Goal: Feedback & Contribution: Leave review/rating

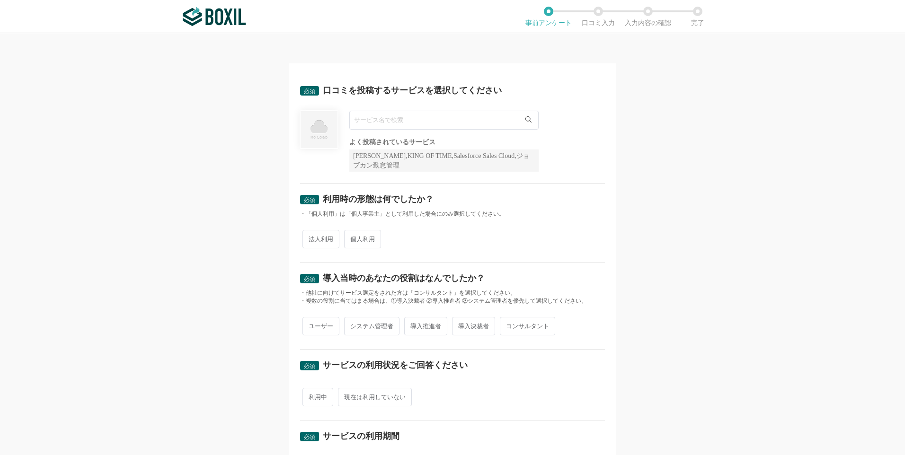
click at [393, 122] on input "text" at bounding box center [443, 120] width 189 height 19
click at [486, 125] on input "text" at bounding box center [443, 120] width 189 height 19
click at [527, 121] on icon at bounding box center [528, 119] width 6 height 6
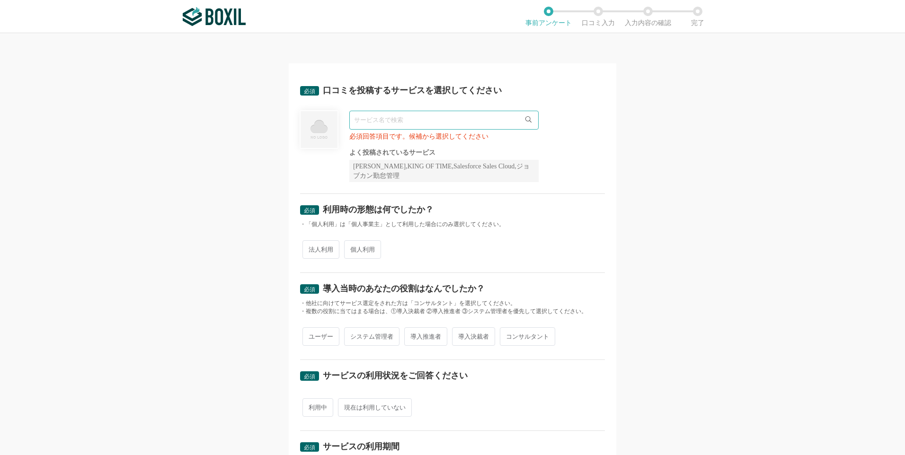
click at [664, 180] on div "必須 口コミを投稿するサービスを選択してください 必須回答項目です。候補から選択してください よく投稿されているサービス Sansan,KING OF TIM…" at bounding box center [452, 244] width 905 height 422
click at [463, 121] on input "text" at bounding box center [443, 120] width 189 height 19
click at [375, 142] on span "メディア博士" at bounding box center [377, 140] width 37 height 6
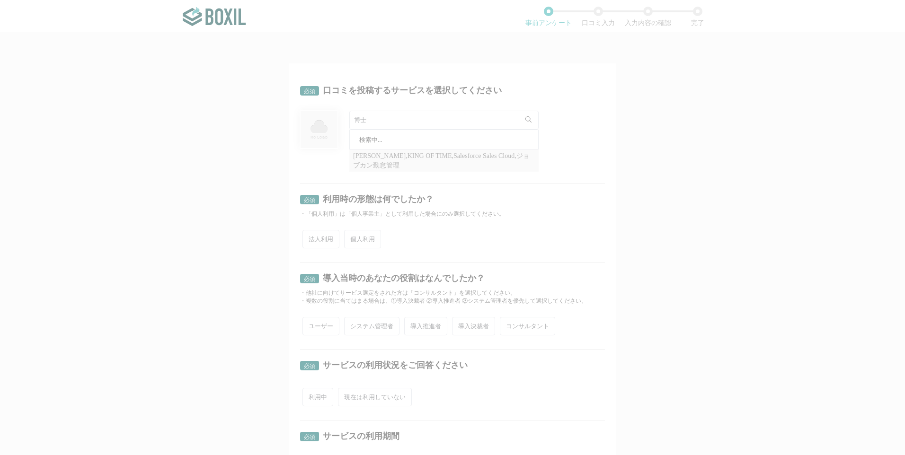
type input "メディア博士"
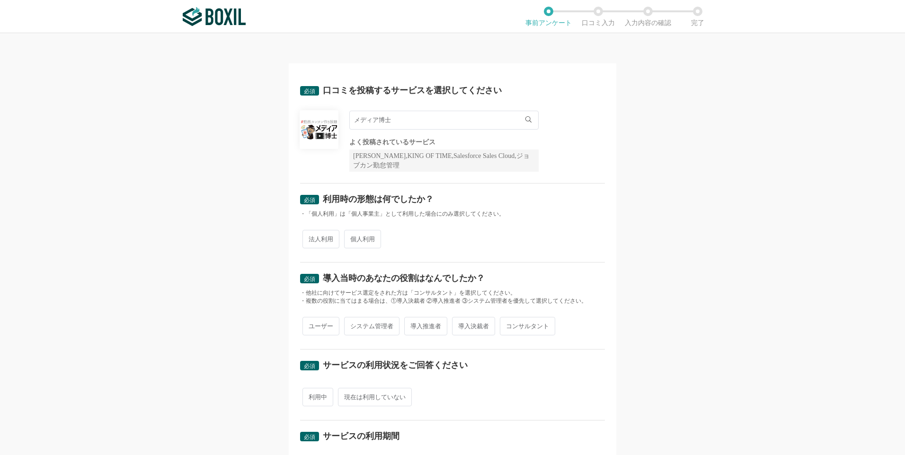
click at [317, 235] on span "法人利用" at bounding box center [320, 239] width 37 height 18
click at [311, 235] on input "法人利用" at bounding box center [308, 234] width 6 height 6
radio input "true"
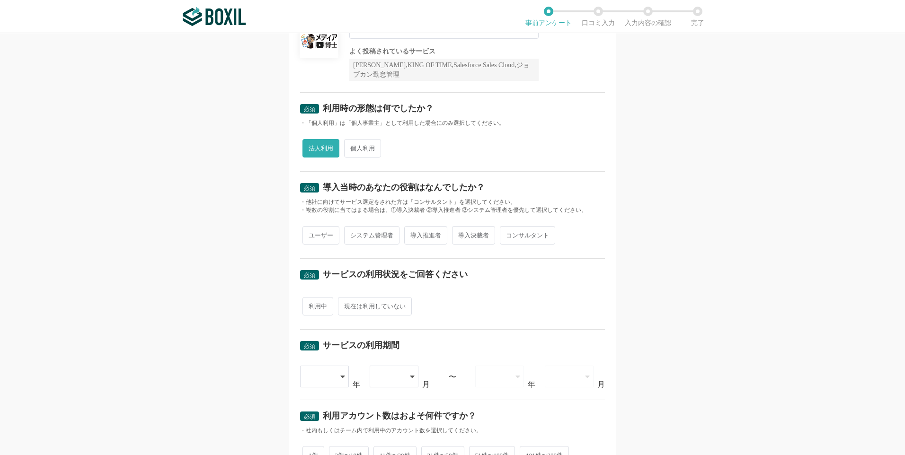
scroll to position [95, 0]
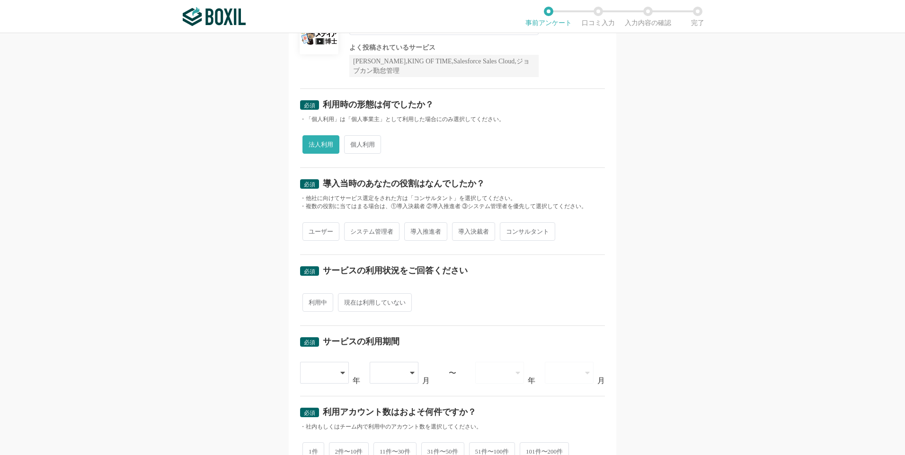
click at [310, 236] on span "ユーザー" at bounding box center [320, 231] width 37 height 18
click at [310, 230] on input "ユーザー" at bounding box center [308, 227] width 6 height 6
radio input "true"
click at [315, 306] on span "利用中" at bounding box center [317, 302] width 31 height 18
click at [311, 301] on input "利用中" at bounding box center [308, 298] width 6 height 6
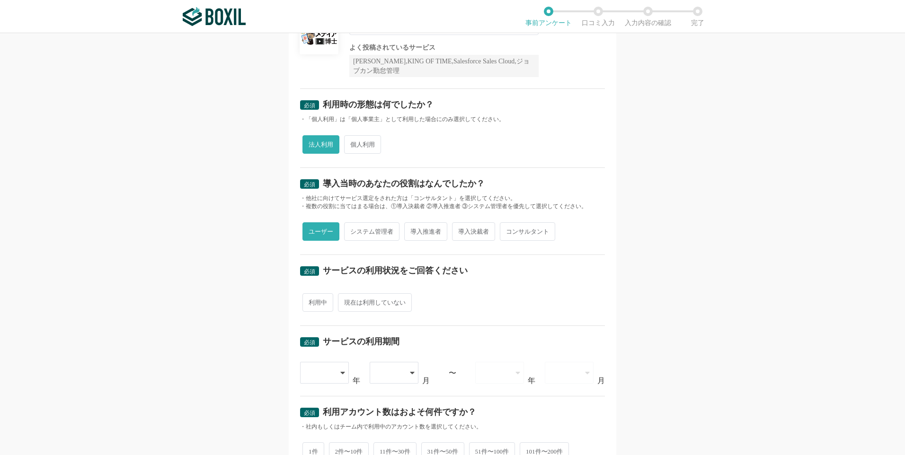
radio input "true"
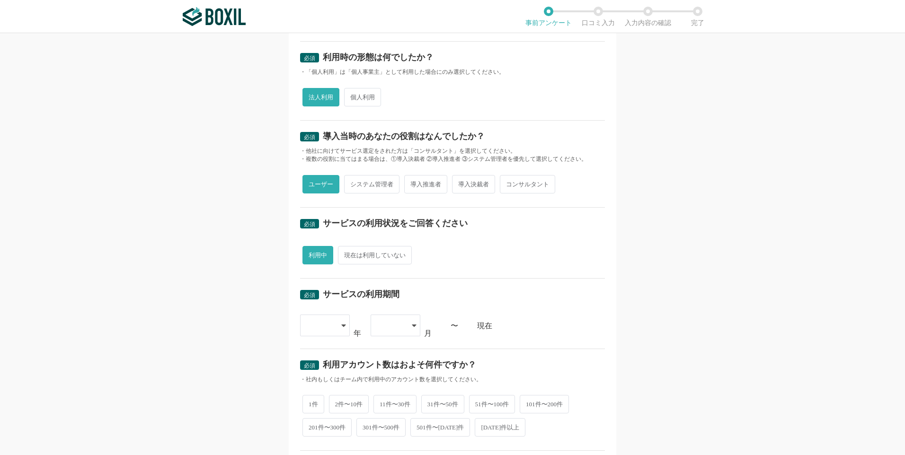
click at [342, 324] on icon at bounding box center [343, 326] width 5 height 8
click at [316, 439] on span "[DATE]" at bounding box center [320, 440] width 25 height 8
click at [406, 333] on div at bounding box center [396, 326] width 50 height 22
click at [412, 326] on icon at bounding box center [414, 325] width 4 height 2
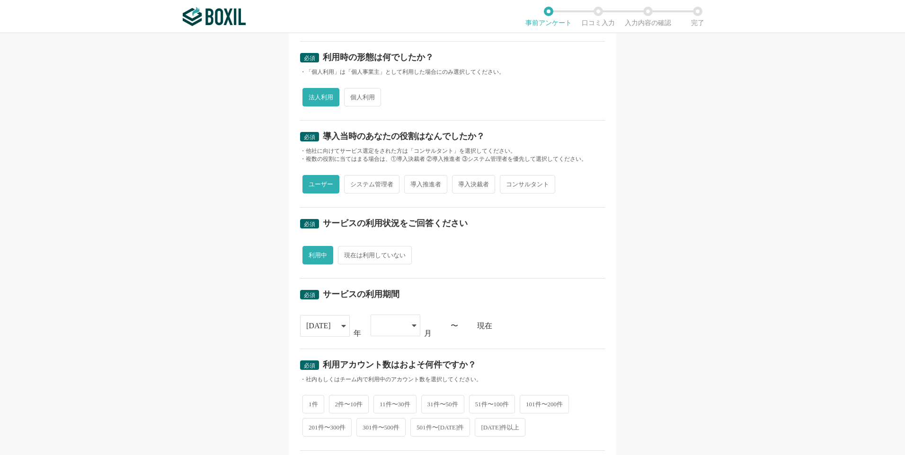
click at [412, 325] on icon at bounding box center [414, 326] width 4 height 2
click at [225, 342] on div "必須 口コミを投稿するサービスを選択してください メディア博士 メディア博士 よく投稿されているサービス Sansan,KING OF TIME,Salesf…" at bounding box center [452, 244] width 905 height 422
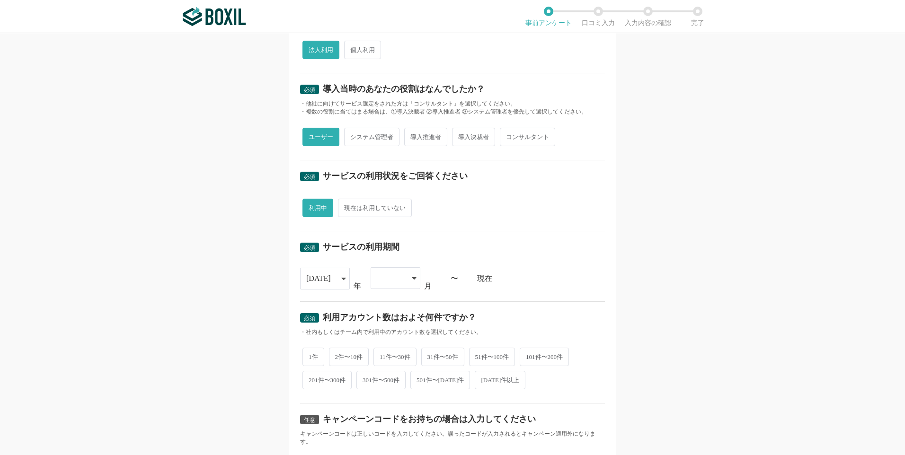
scroll to position [237, 0]
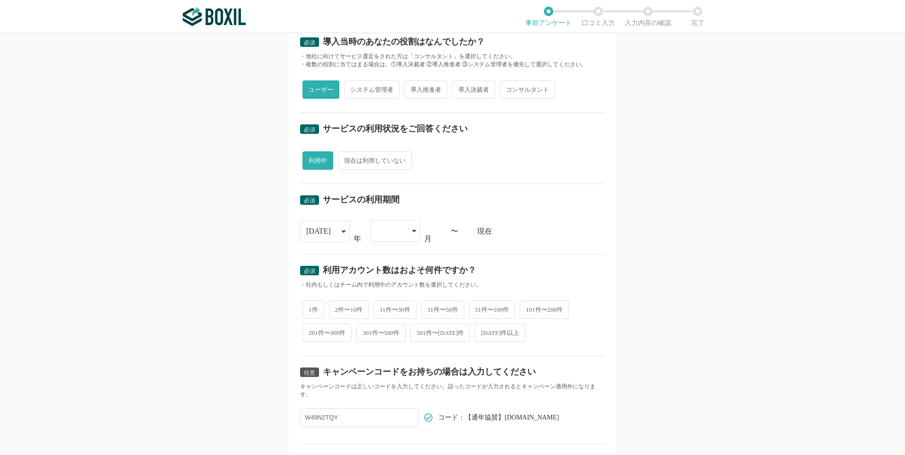
click at [393, 309] on span "11件〜30件" at bounding box center [394, 310] width 43 height 18
click at [382, 308] on input "11件〜30件" at bounding box center [379, 305] width 6 height 6
radio input "true"
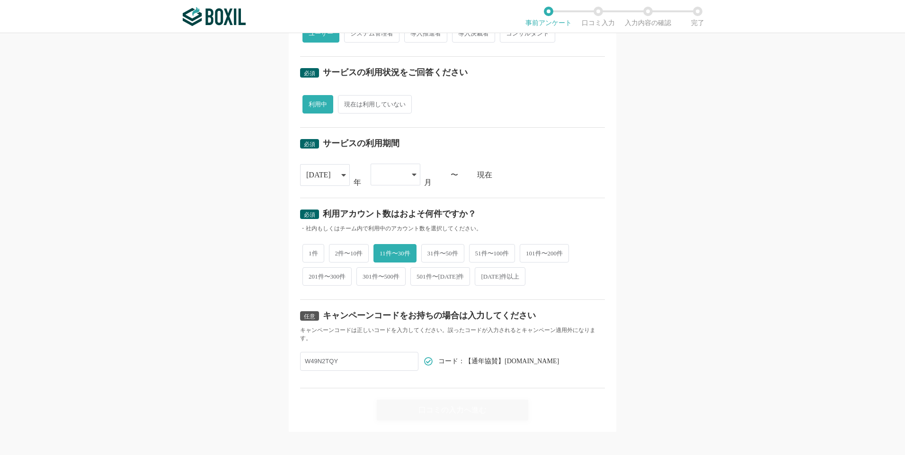
scroll to position [300, 0]
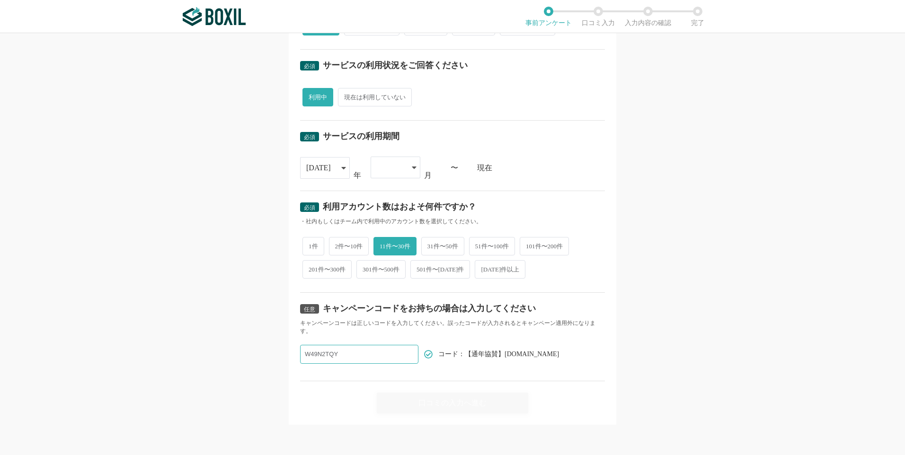
drag, startPoint x: 356, startPoint y: 356, endPoint x: 253, endPoint y: 360, distance: 103.7
click at [255, 359] on div "必須 口コミを投稿するサービスを選択してください メディア博士 メディア博士 よく投稿されているサービス Sansan,KING OF TIME,Salesf…" at bounding box center [452, 244] width 905 height 422
paste input "[STREET_ADDRESS][PERSON_NAME]　ハーモパレス草津"
drag, startPoint x: 412, startPoint y: 355, endPoint x: 251, endPoint y: 355, distance: 160.9
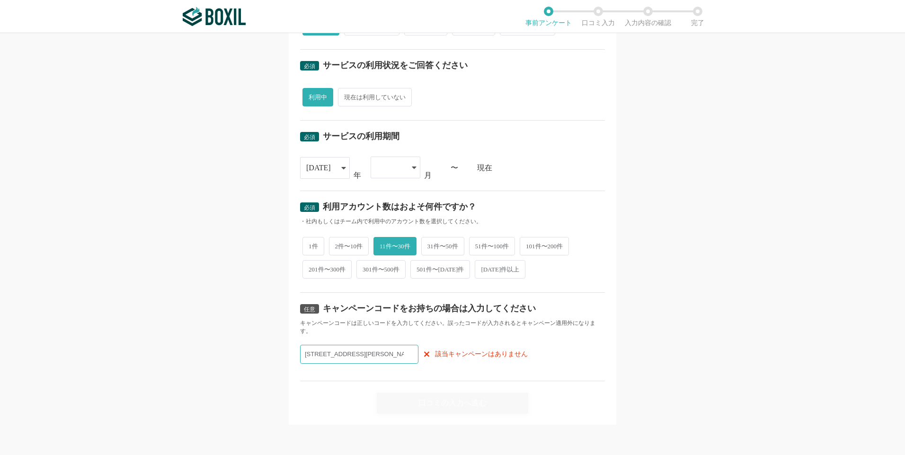
click at [251, 355] on div "必須 口コミを投稿するサービスを選択してください メディア博士 メディア博士 よく投稿されているサービス Sansan,KING OF TIME,Salesf…" at bounding box center [452, 244] width 905 height 422
type input "２号　ハーモパレス草津"
drag, startPoint x: 387, startPoint y: 355, endPoint x: 221, endPoint y: 356, distance: 166.2
click at [235, 354] on div "必須 口コミを投稿するサービスを選択してください メディア博士 メディア博士 よく投稿されているサービス Sansan,KING OF TIME,Salesf…" at bounding box center [452, 244] width 905 height 422
click at [368, 359] on input "text" at bounding box center [359, 354] width 118 height 19
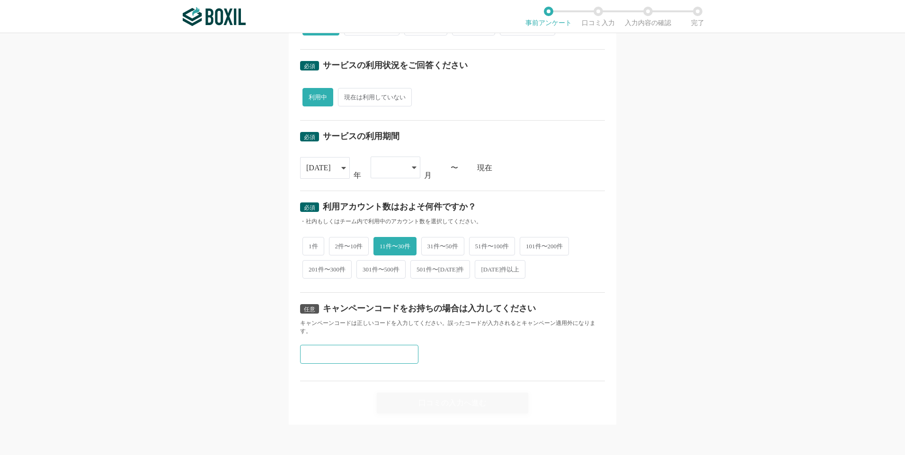
paste input "W49N2TQY"
type input "W49N2TQY"
click at [158, 312] on div "必須 口コミを投稿するサービスを選択してください メディア博士 メディア博士 よく投稿されているサービス Sansan,KING OF TIME,Salesf…" at bounding box center [452, 244] width 905 height 422
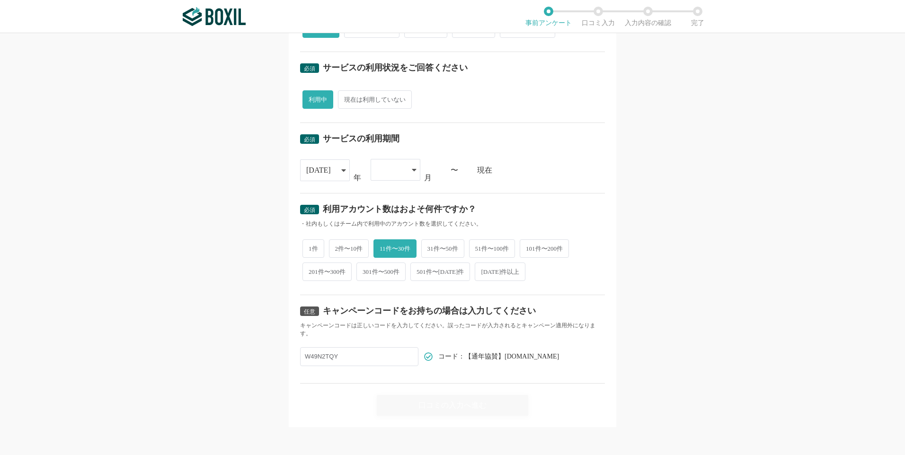
scroll to position [298, 0]
click at [335, 167] on div "[DATE]" at bounding box center [325, 171] width 50 height 22
click at [238, 200] on div "必須 口コミを投稿するサービスを選択してください メディア博士 メディア博士 よく投稿されているサービス Sansan,KING OF TIME,Salesf…" at bounding box center [452, 244] width 905 height 422
click at [341, 170] on icon at bounding box center [343, 170] width 4 height 2
click at [308, 284] on span "[DATE]" at bounding box center [320, 284] width 25 height 8
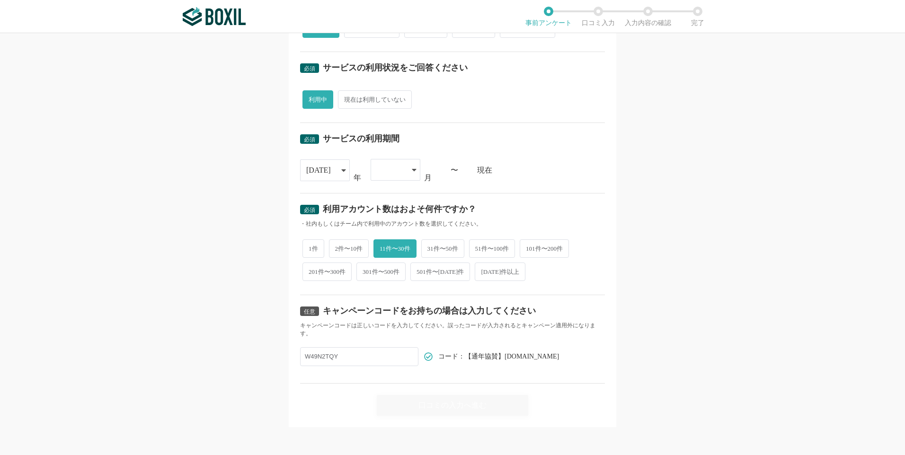
click at [412, 166] on icon at bounding box center [414, 170] width 5 height 8
click at [393, 243] on li "03" at bounding box center [396, 242] width 50 height 23
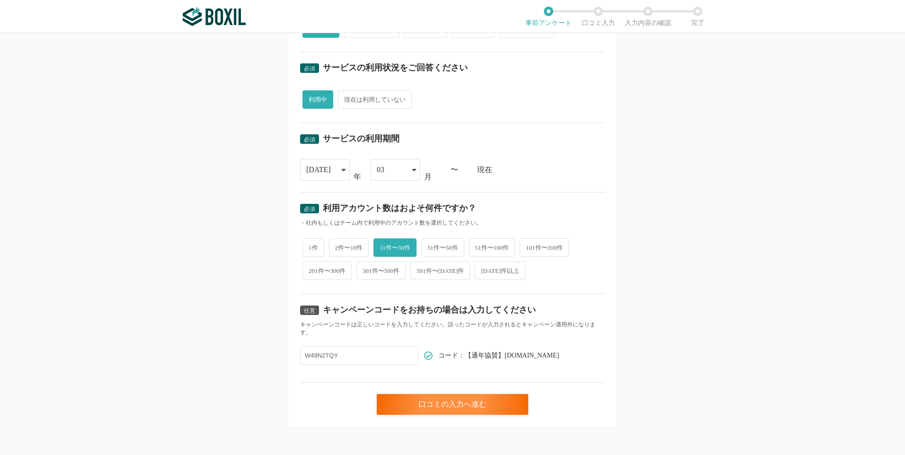
click at [218, 214] on div "必須 口コミを投稿するサービスを選択してください メディア博士 メディア博士 よく投稿されているサービス Sansan,KING OF TIME,Salesf…" at bounding box center [452, 244] width 905 height 422
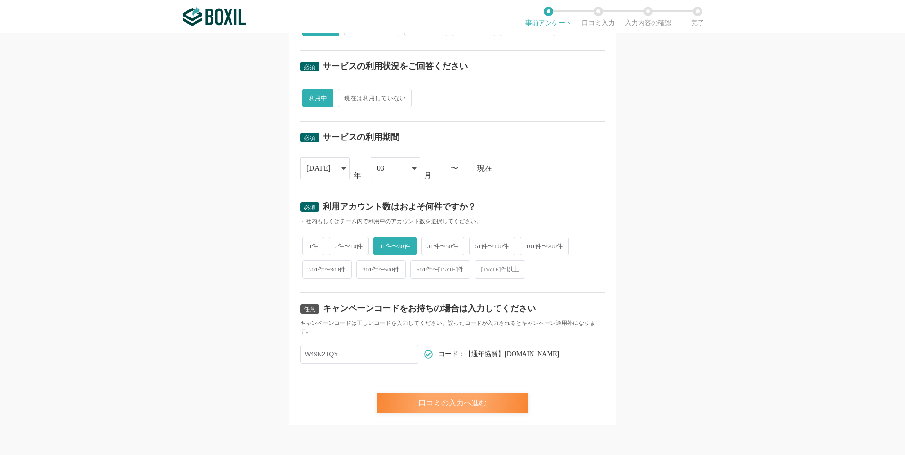
click at [425, 408] on div "口コミの入力へ進む" at bounding box center [452, 403] width 151 height 21
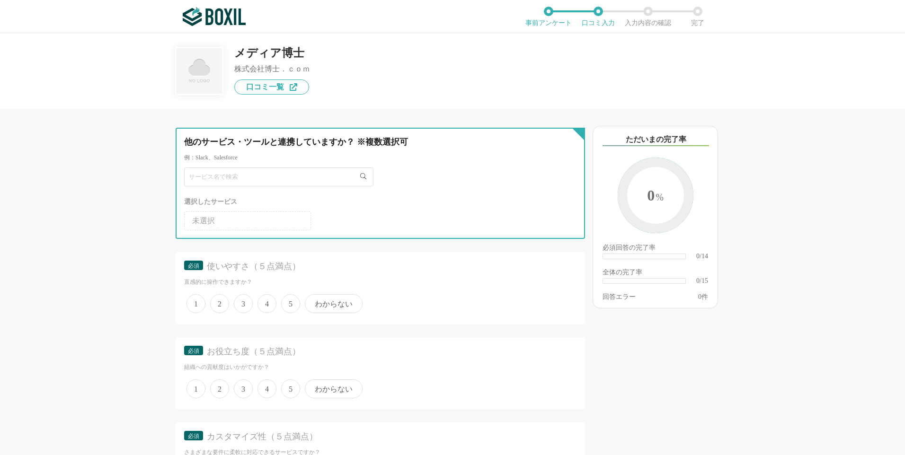
click at [258, 174] on input "text" at bounding box center [278, 177] width 189 height 19
type input "博士"
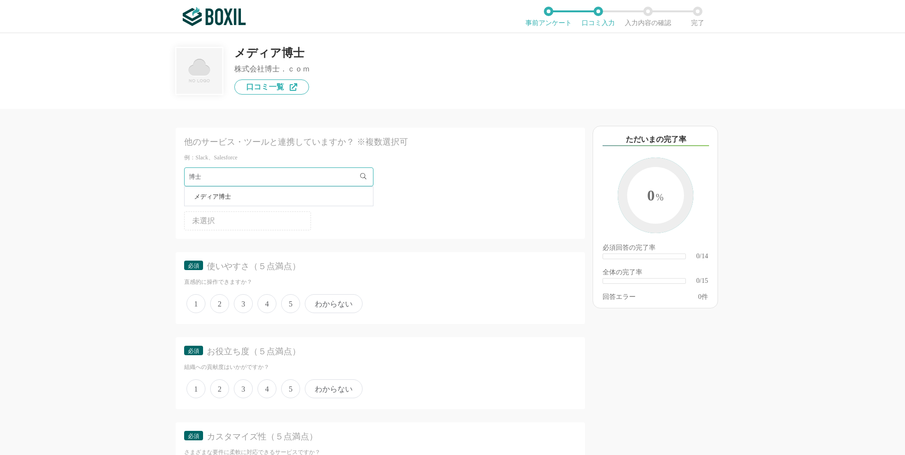
click at [210, 197] on span "メディア博士" at bounding box center [212, 197] width 37 height 6
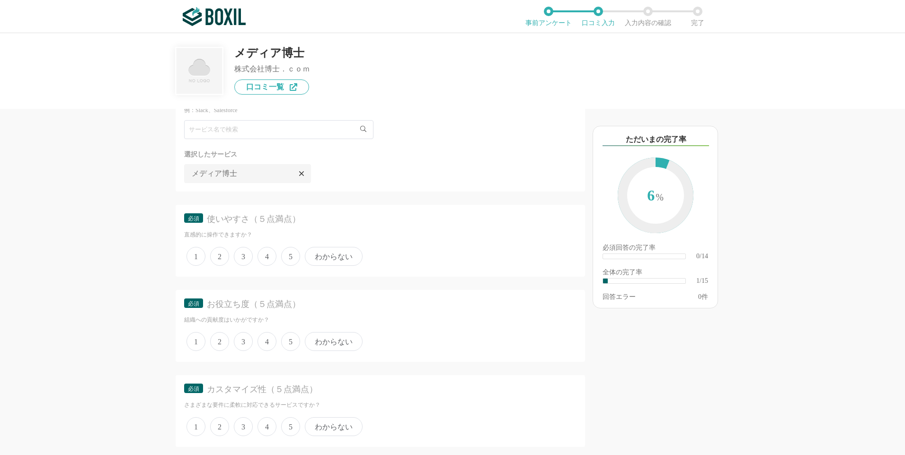
click at [288, 261] on span "5" at bounding box center [290, 256] width 19 height 19
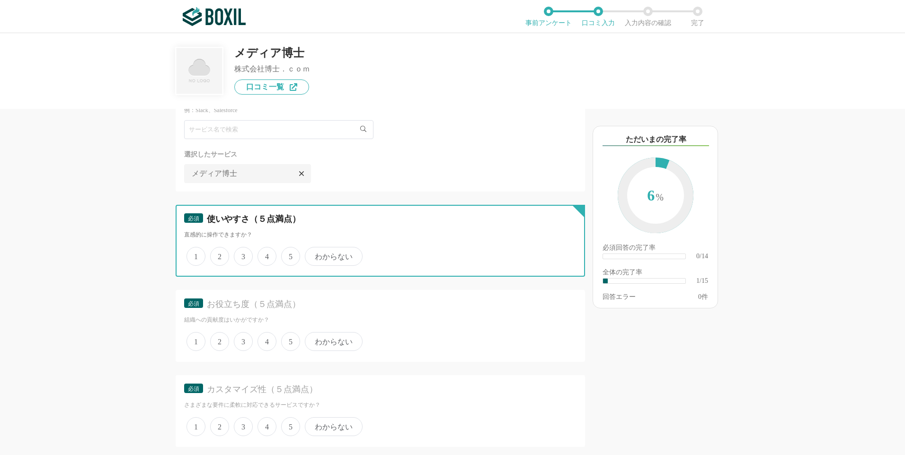
click at [288, 255] on input "5" at bounding box center [287, 252] width 6 height 6
radio input "true"
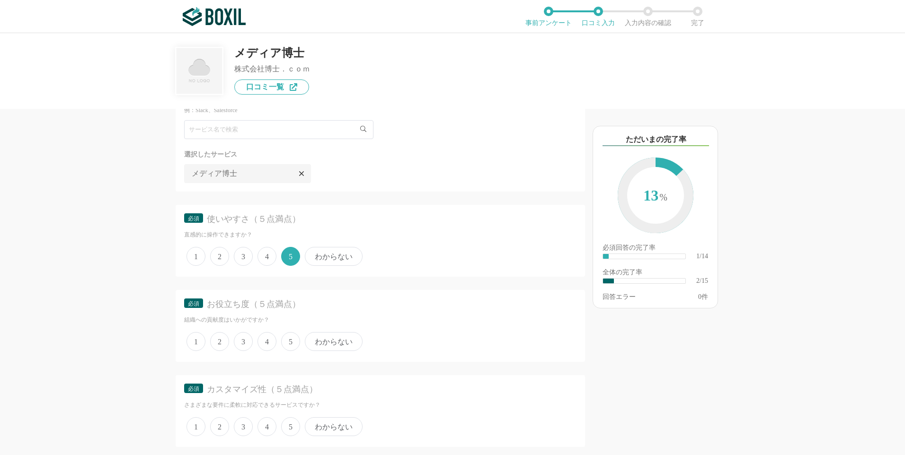
click at [267, 342] on span "4" at bounding box center [267, 341] width 19 height 19
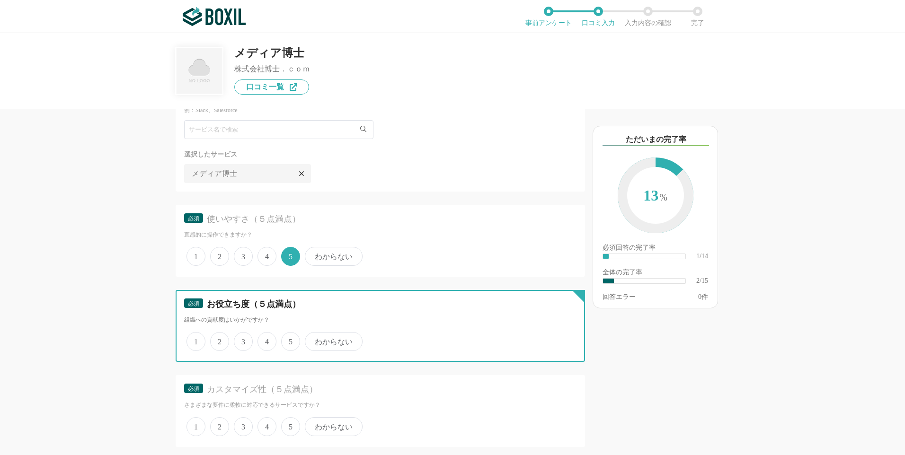
click at [266, 340] on input "4" at bounding box center [263, 337] width 6 height 6
radio input "true"
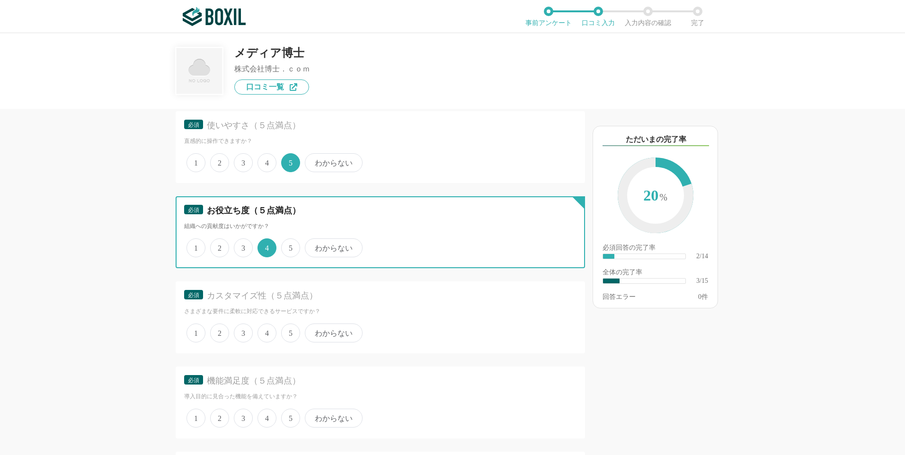
scroll to position [142, 0]
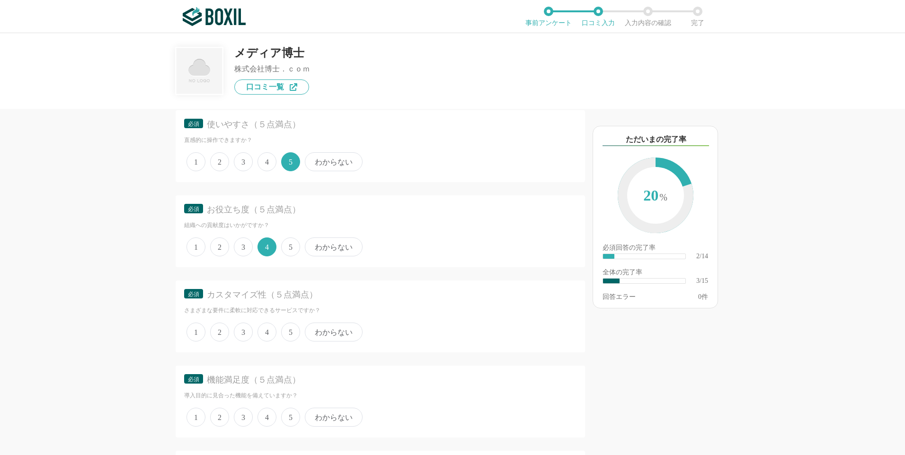
click at [271, 334] on span "4" at bounding box center [267, 332] width 19 height 19
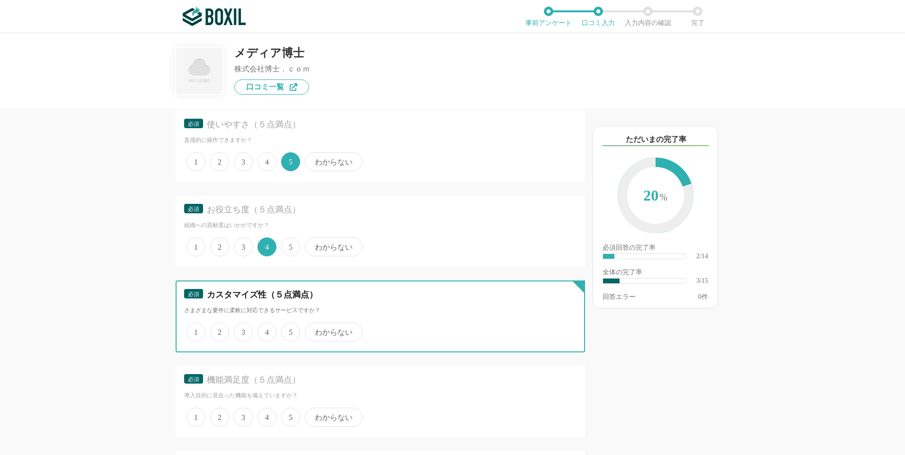
click at [266, 330] on input "4" at bounding box center [263, 327] width 6 height 6
radio input "true"
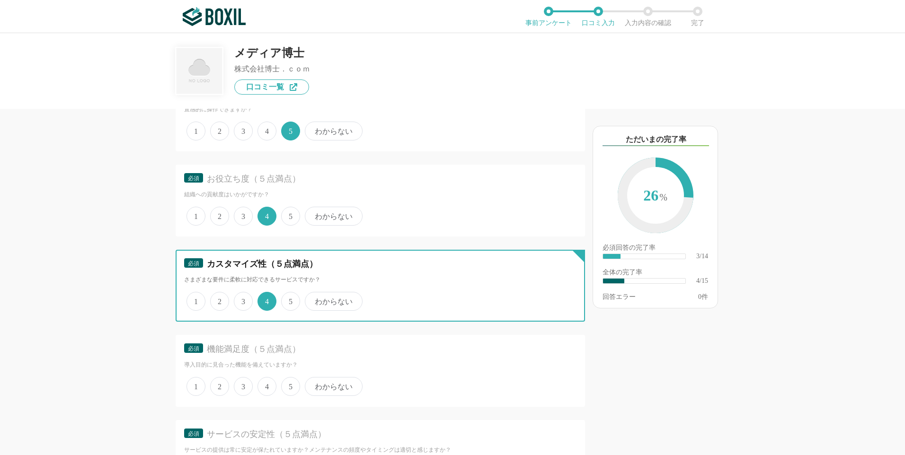
scroll to position [189, 0]
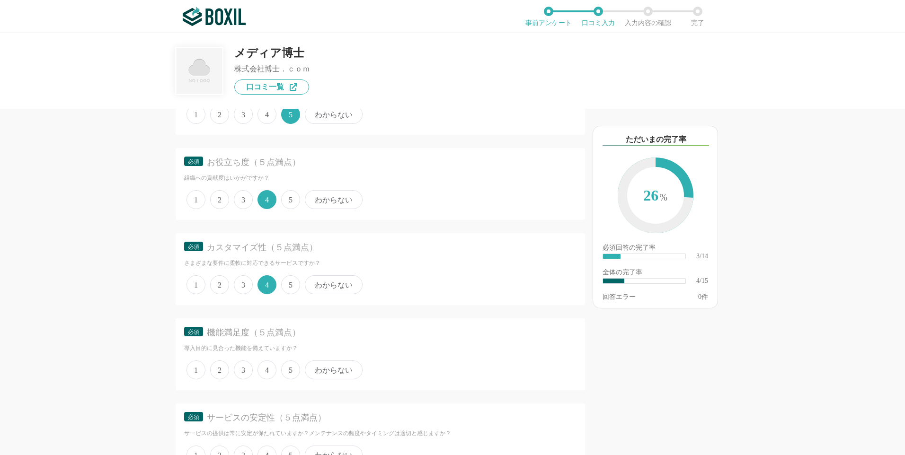
click at [265, 372] on span "4" at bounding box center [267, 370] width 19 height 19
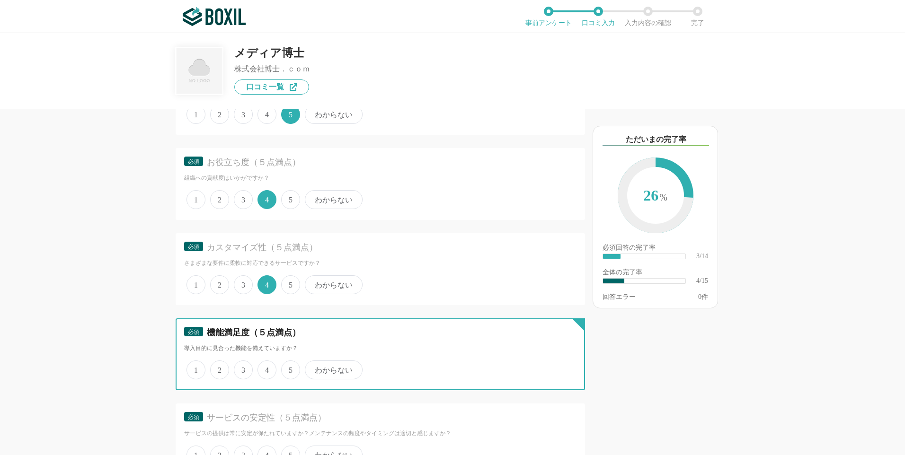
click at [265, 368] on input "4" at bounding box center [263, 365] width 6 height 6
radio input "true"
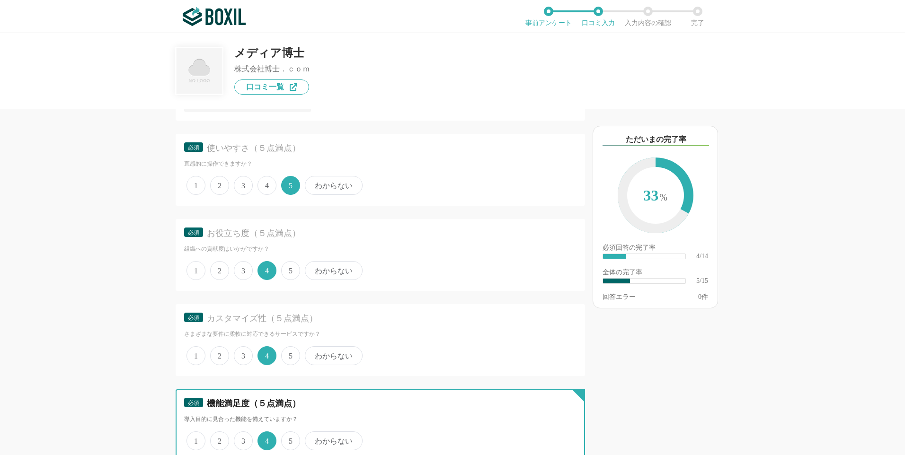
scroll to position [95, 0]
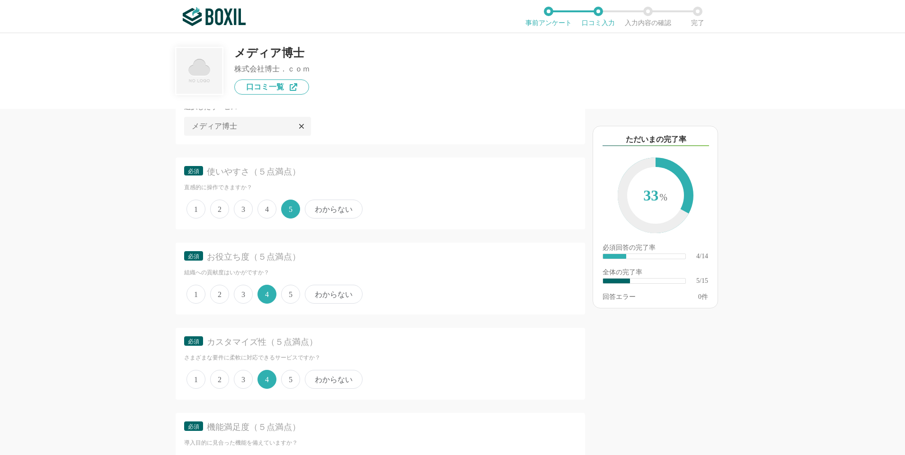
click at [291, 293] on span "5" at bounding box center [290, 294] width 19 height 19
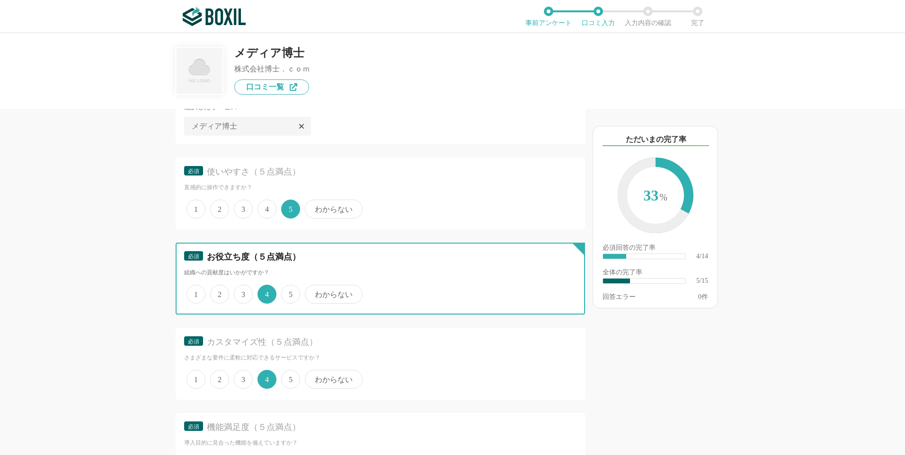
click at [290, 293] on input "5" at bounding box center [287, 289] width 6 height 6
radio input "true"
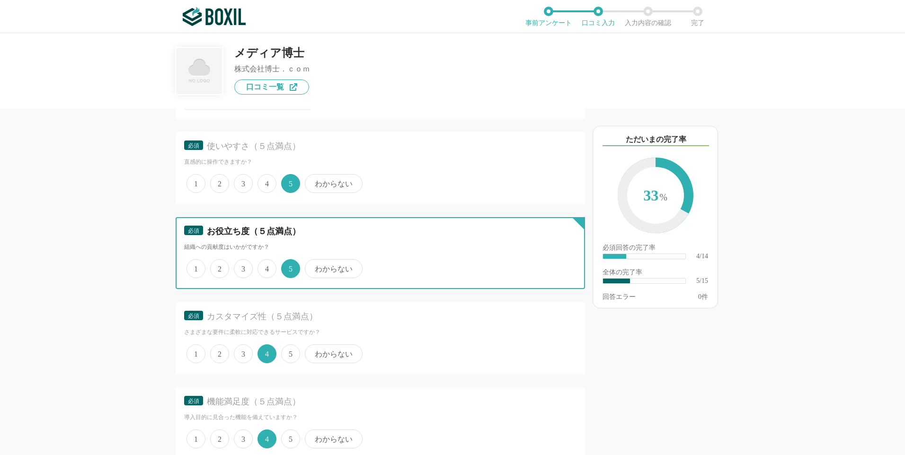
scroll to position [142, 0]
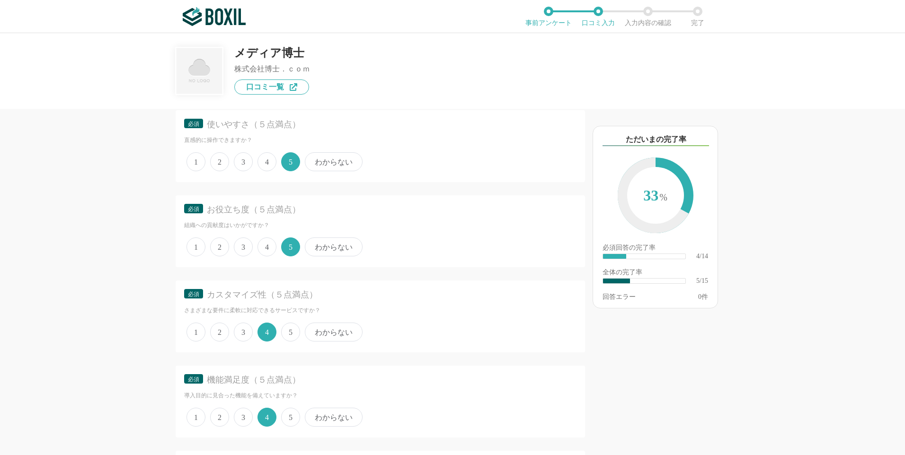
click at [297, 338] on span "5" at bounding box center [290, 332] width 19 height 19
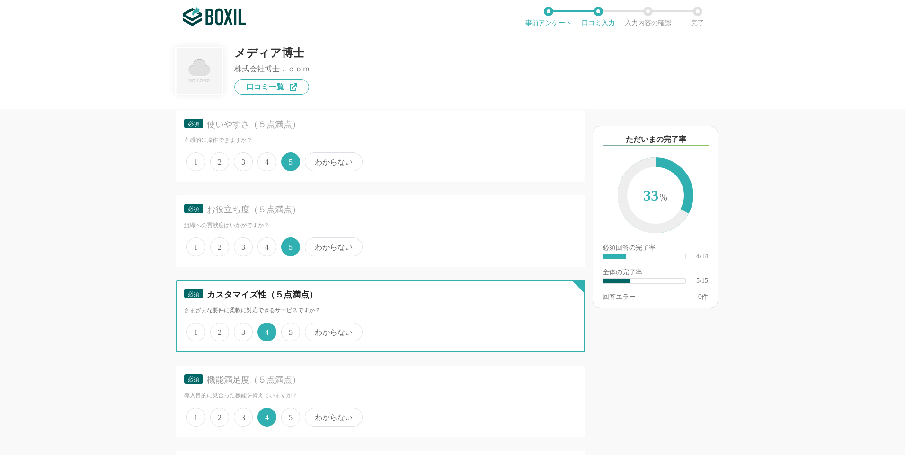
click at [290, 330] on input "5" at bounding box center [287, 327] width 6 height 6
radio input "true"
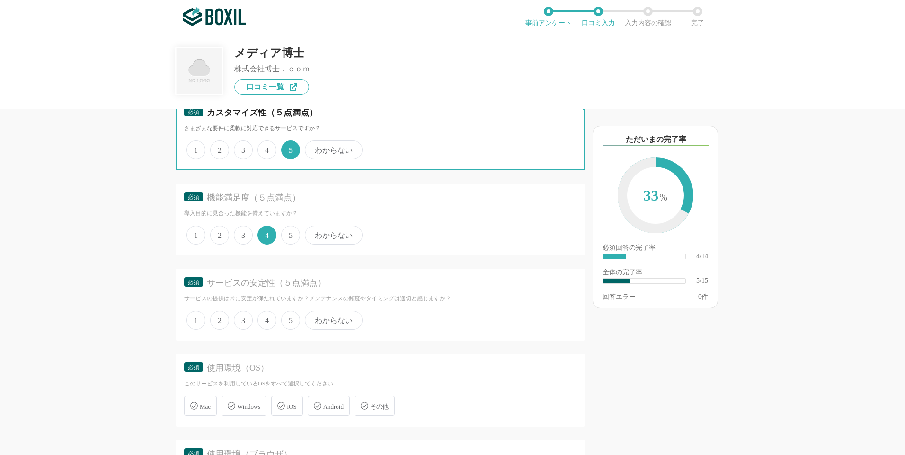
scroll to position [331, 0]
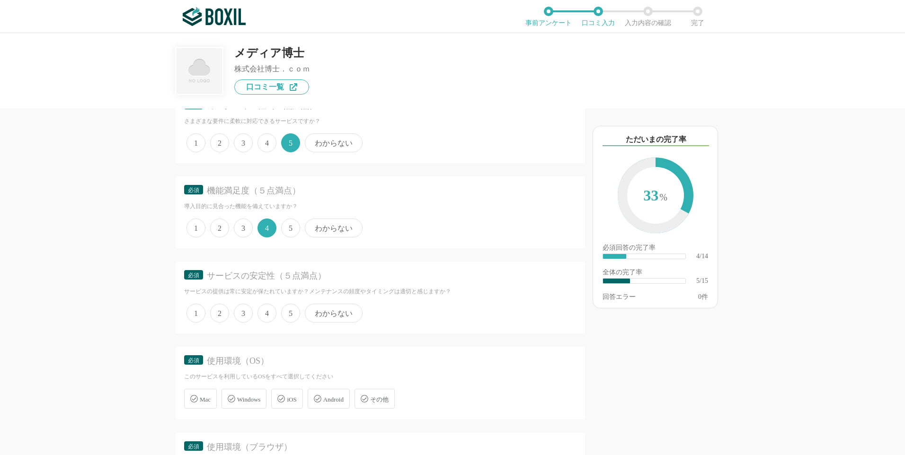
click at [296, 232] on span "5" at bounding box center [290, 228] width 19 height 19
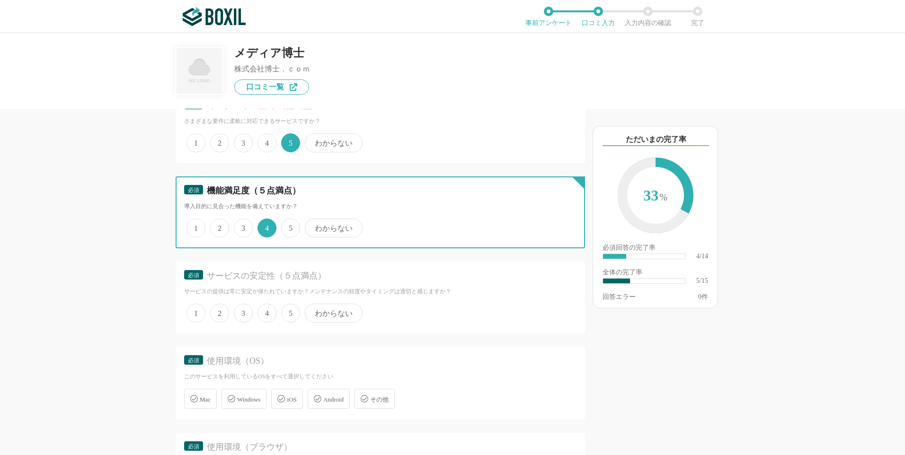
click at [290, 226] on input "5" at bounding box center [287, 223] width 6 height 6
radio input "true"
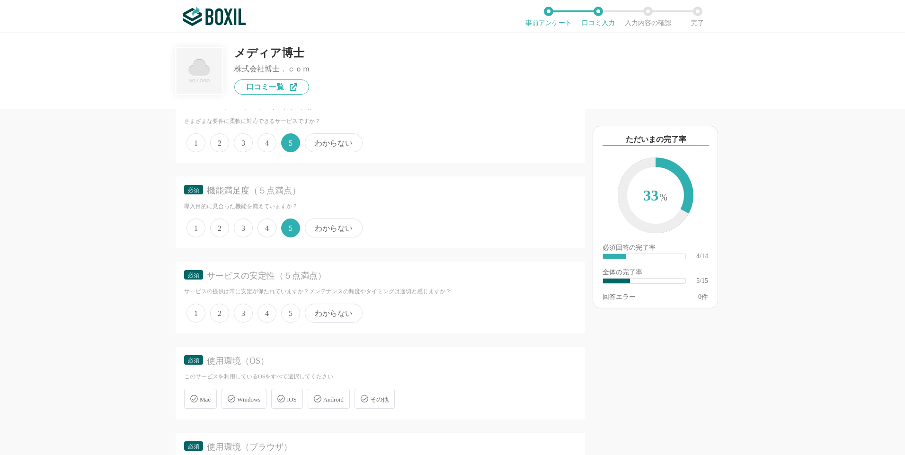
click at [290, 312] on span "5" at bounding box center [290, 313] width 19 height 19
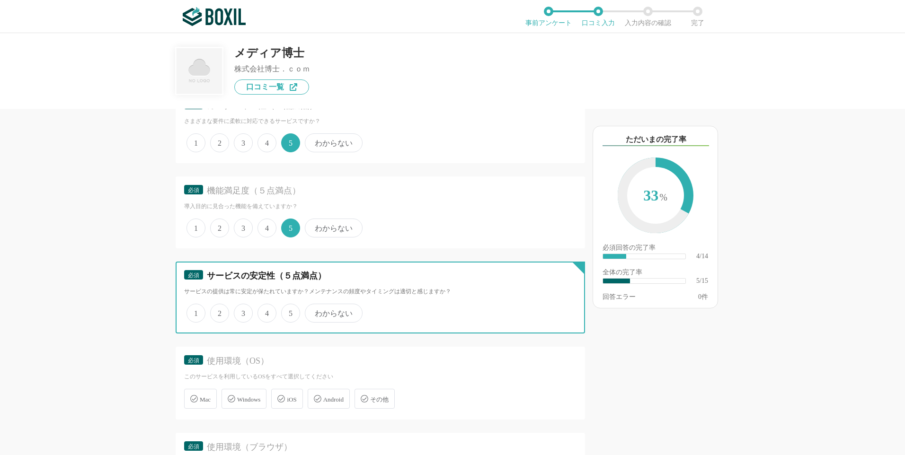
click at [290, 311] on input "5" at bounding box center [287, 308] width 6 height 6
radio input "true"
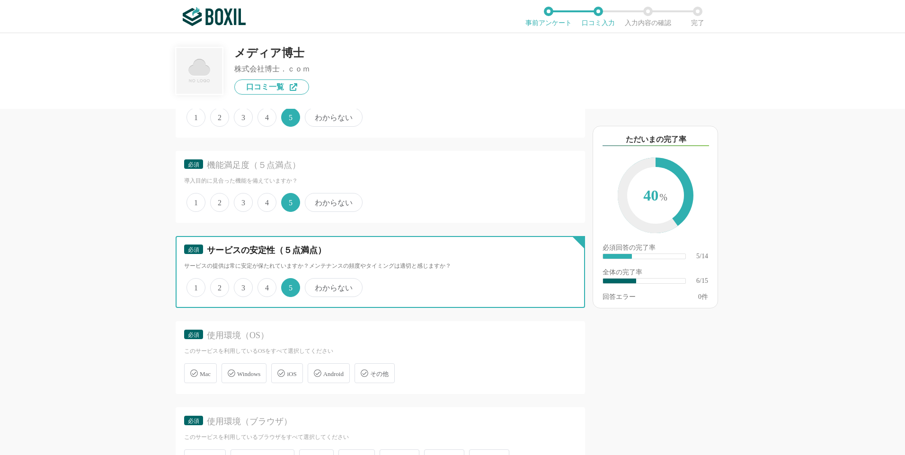
scroll to position [379, 0]
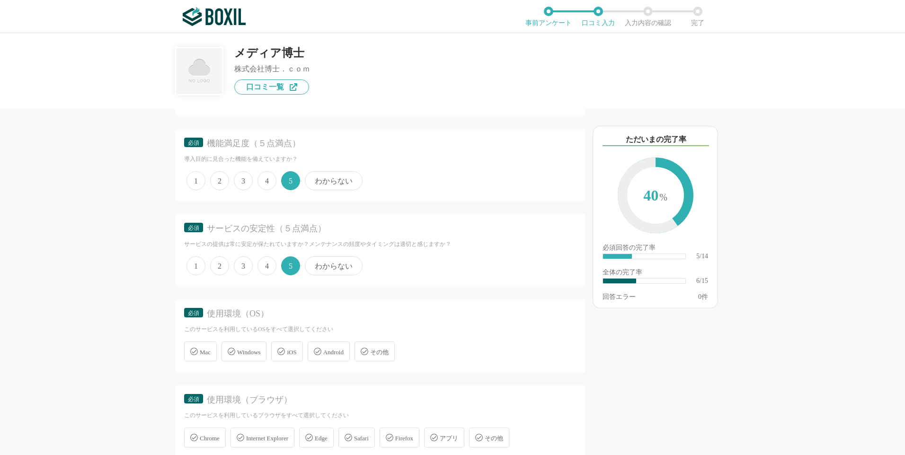
click at [249, 349] on span "Windows" at bounding box center [248, 352] width 23 height 7
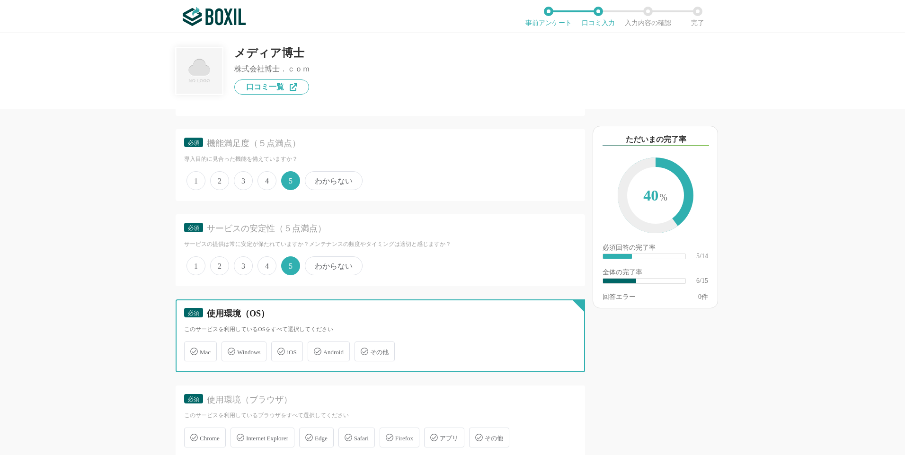
click at [230, 349] on input "Windows" at bounding box center [226, 346] width 6 height 6
checkbox input "true"
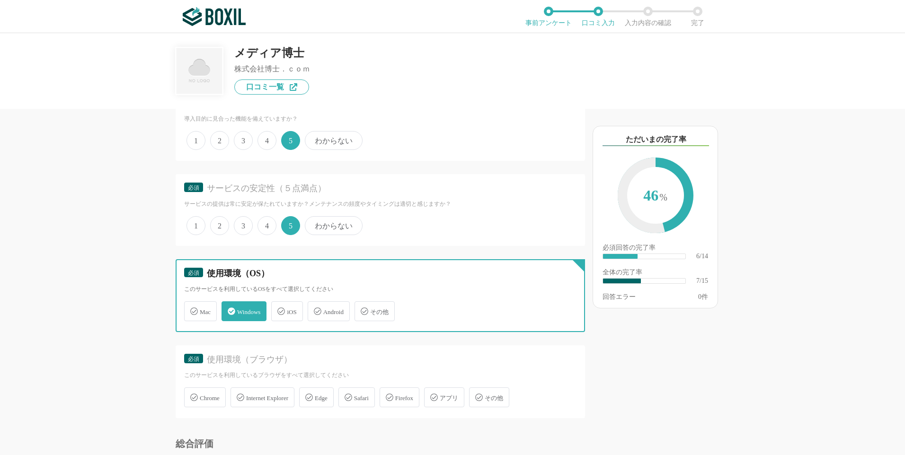
scroll to position [473, 0]
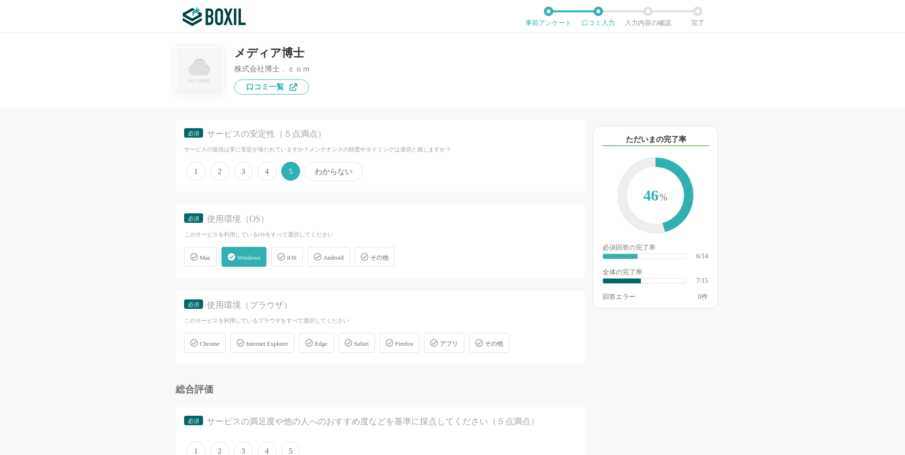
click at [328, 346] on span "Edge" at bounding box center [321, 343] width 13 height 7
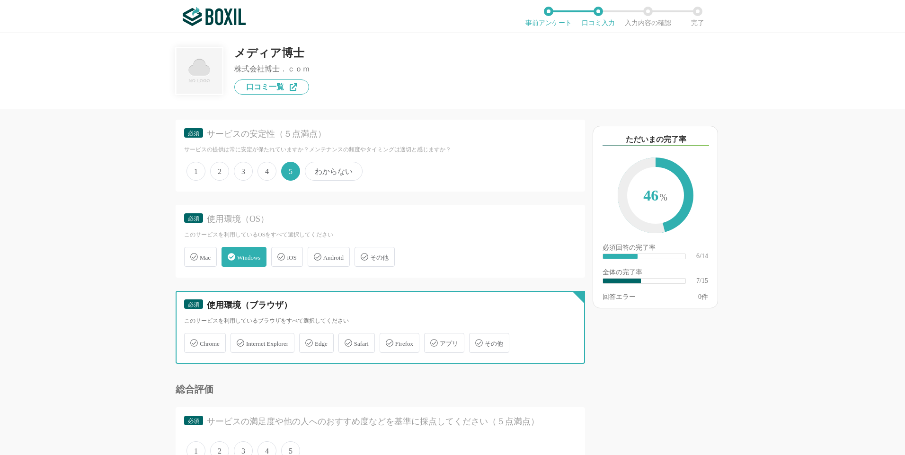
click at [307, 341] on input "Edge" at bounding box center [304, 338] width 6 height 6
checkbox input "true"
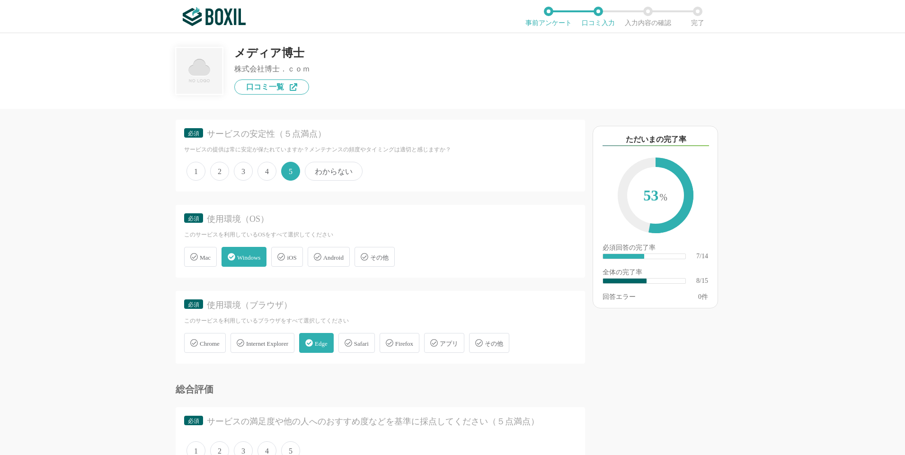
click at [97, 279] on div "他のサービス・ツールと連携していますか？ ※複数選択可 例：Slack、Salesforce 選択したサービス 未選択 メディア博士 必須 使いやすさ（５点満…" at bounding box center [452, 244] width 905 height 422
click at [826, 314] on div "他のサービス・ツールと連携していますか？ ※複数選択可 例：Slack、Salesforce 選択したサービス 未選択 メディア博士 必須 使いやすさ（５点満…" at bounding box center [452, 244] width 905 height 422
click at [103, 237] on div "他のサービス・ツールと連携していますか？ ※複数選択可 例：Slack、Salesforce 選択したサービス 未選択 メディア博士 必須 使いやすさ（５点満…" at bounding box center [452, 244] width 905 height 422
click at [213, 259] on div "Mac" at bounding box center [200, 257] width 33 height 20
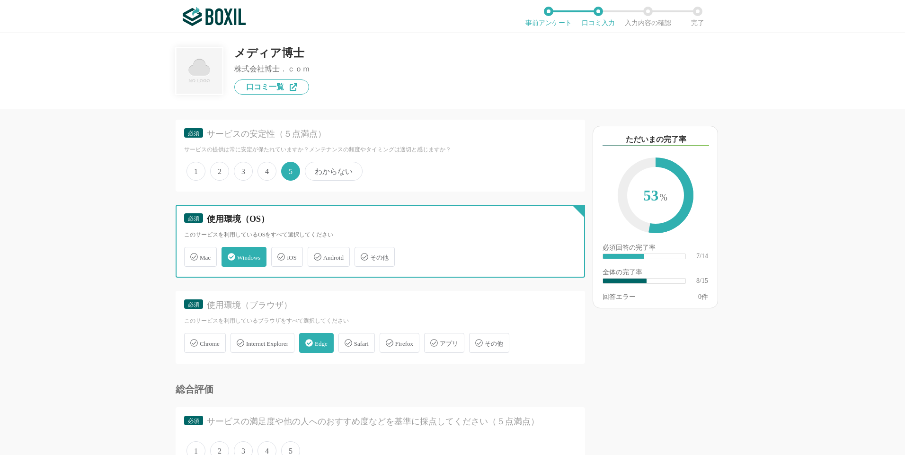
click at [192, 255] on input "Mac" at bounding box center [189, 252] width 6 height 6
checkbox input "true"
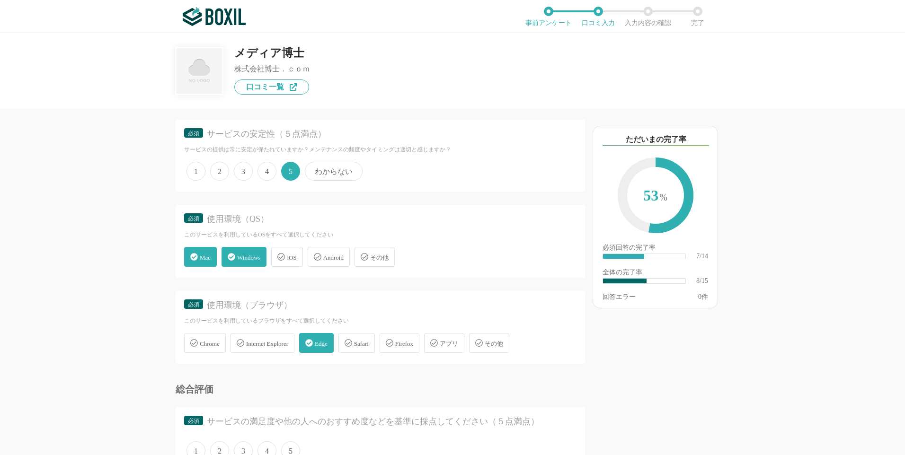
click at [239, 260] on span "Windows" at bounding box center [248, 257] width 23 height 7
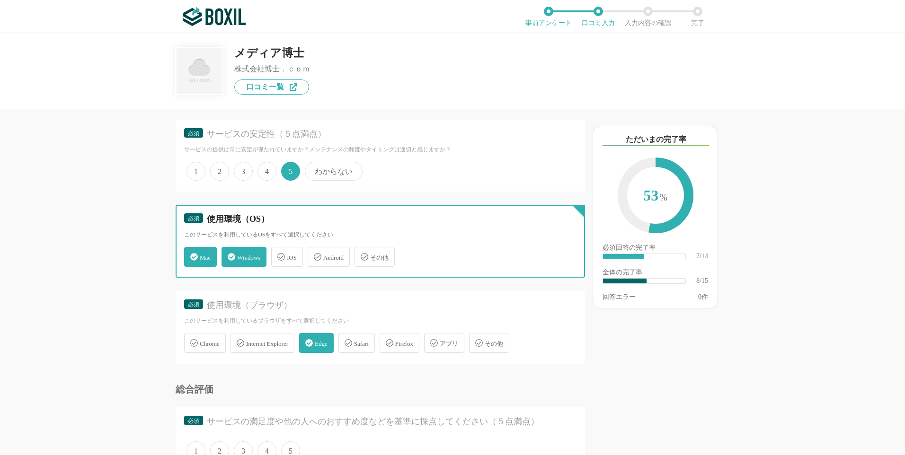
click at [230, 255] on input "Windows" at bounding box center [226, 252] width 6 height 6
checkbox input "false"
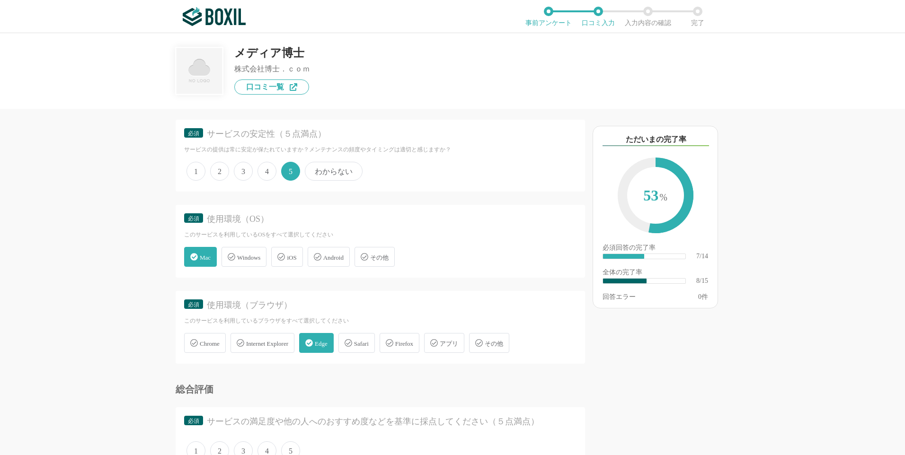
click at [210, 260] on span "Mac" at bounding box center [205, 257] width 11 height 7
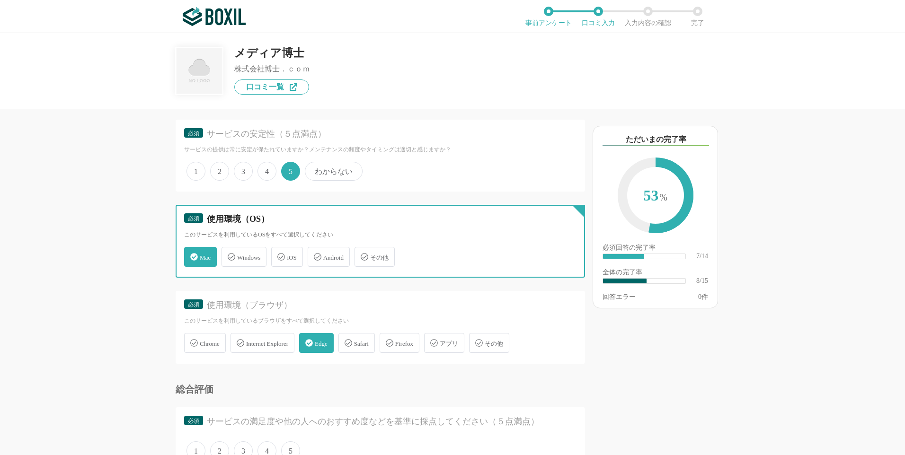
click at [192, 255] on input "Mac" at bounding box center [189, 252] width 6 height 6
checkbox input "false"
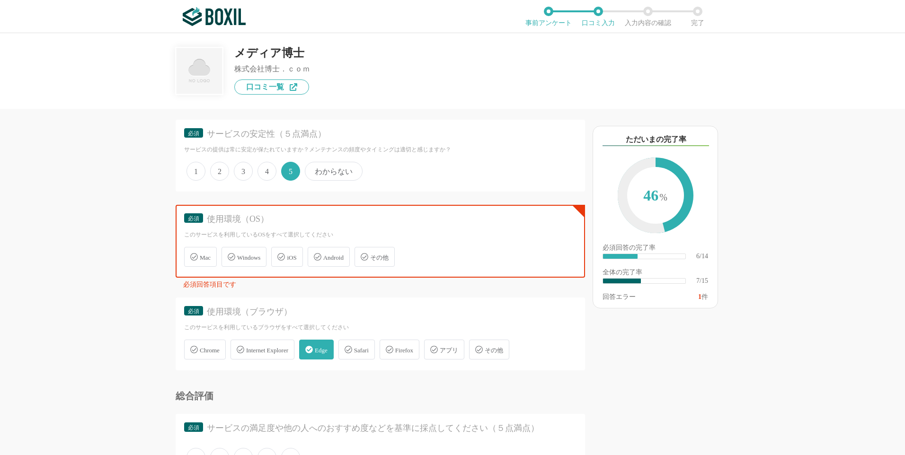
click at [235, 258] on icon at bounding box center [232, 257] width 8 height 8
click at [230, 255] on input "Windows" at bounding box center [226, 252] width 6 height 6
checkbox input "true"
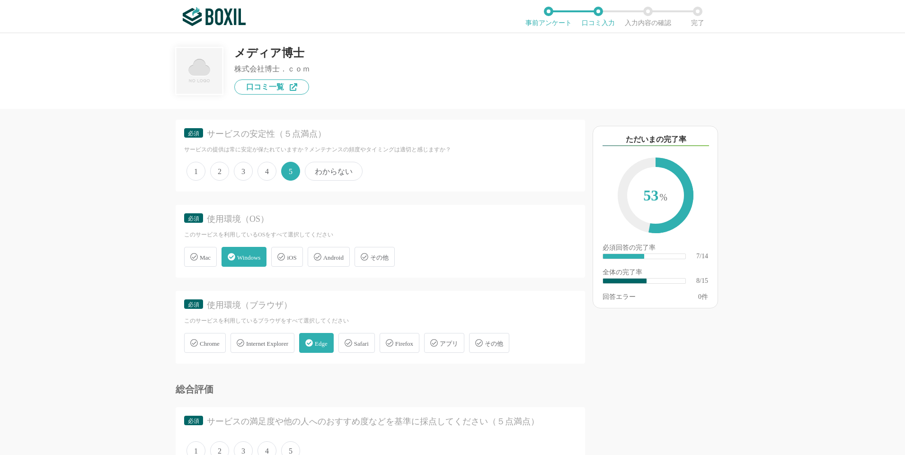
drag, startPoint x: 111, startPoint y: 273, endPoint x: 124, endPoint y: 270, distance: 12.7
click at [124, 270] on div "他のサービス・ツールと連携していますか？ ※複数選択可 例：Slack、Salesforce 選択したサービス 未選択 メディア博士 必須 使いやすさ（５点満…" at bounding box center [452, 244] width 905 height 422
click at [102, 338] on div "他のサービス・ツールと連携していますか？ ※複数選択可 例：Slack、Salesforce 選択したサービス 未選択 メディア博士 必須 使いやすさ（５点満…" at bounding box center [452, 244] width 905 height 422
click at [293, 454] on span "5" at bounding box center [290, 451] width 19 height 19
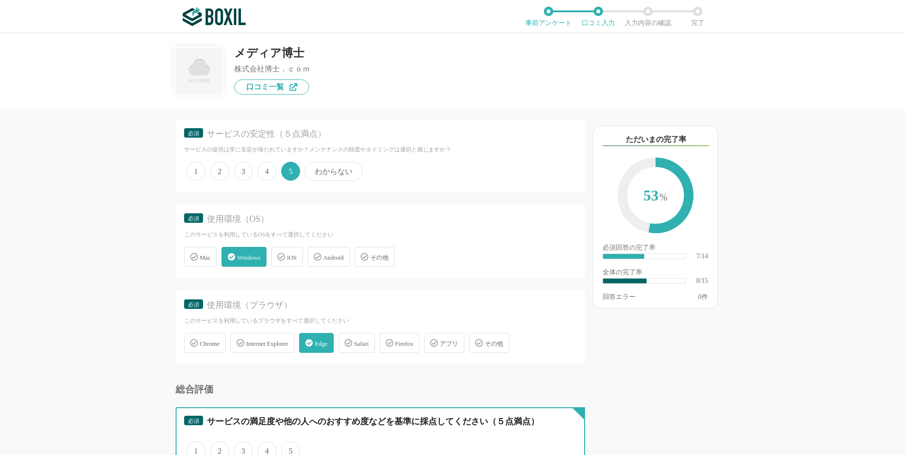
click at [290, 449] on input "5" at bounding box center [287, 446] width 6 height 6
radio input "true"
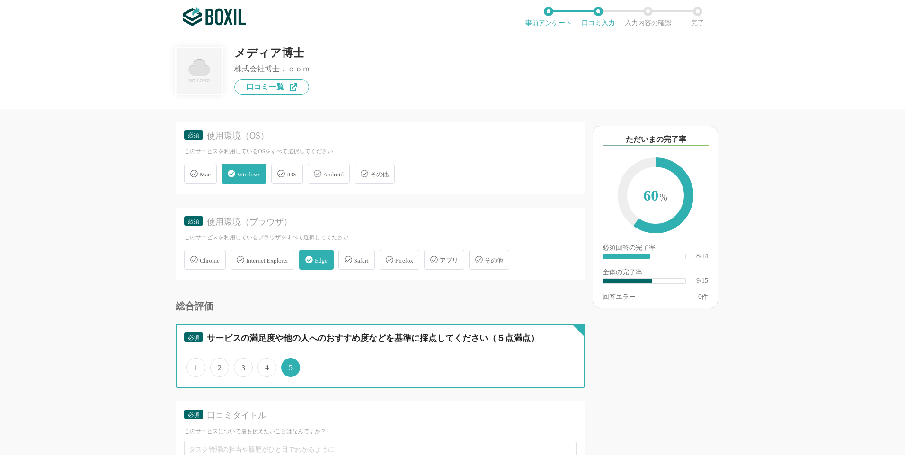
scroll to position [663, 0]
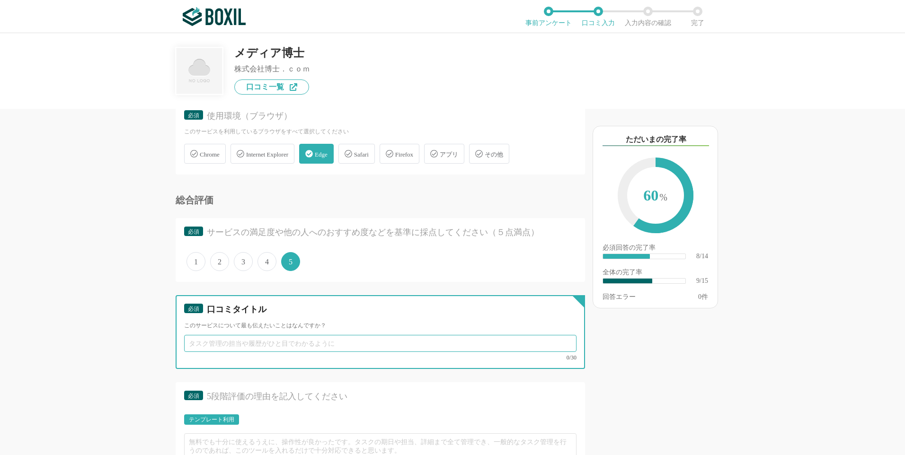
click at [230, 345] on input "text" at bounding box center [380, 343] width 392 height 17
type input "そ"
type input "[PERSON_NAME]"
type input "使い方が分かりやす"
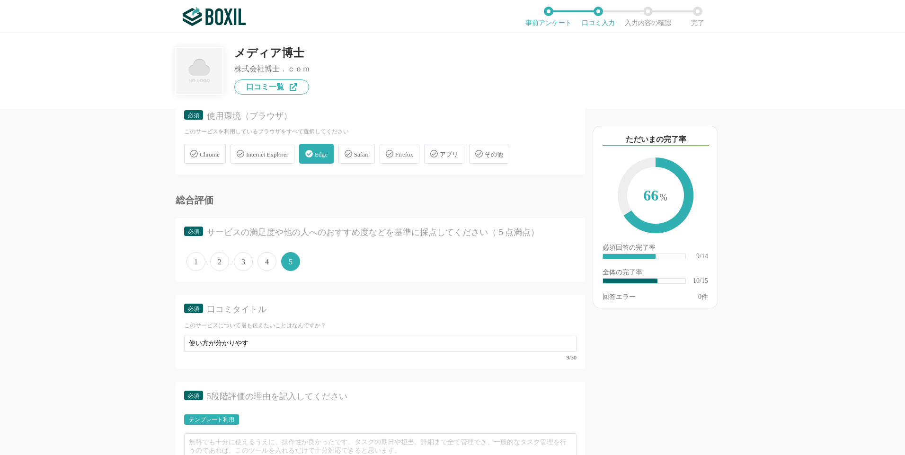
click at [125, 304] on div "他のサービス・ツールと連携していますか？ ※複数選択可 例：Slack、Salesforce 選択したサービス 未選択 メディア博士 必須 使いやすさ（５点満…" at bounding box center [348, 282] width 473 height 347
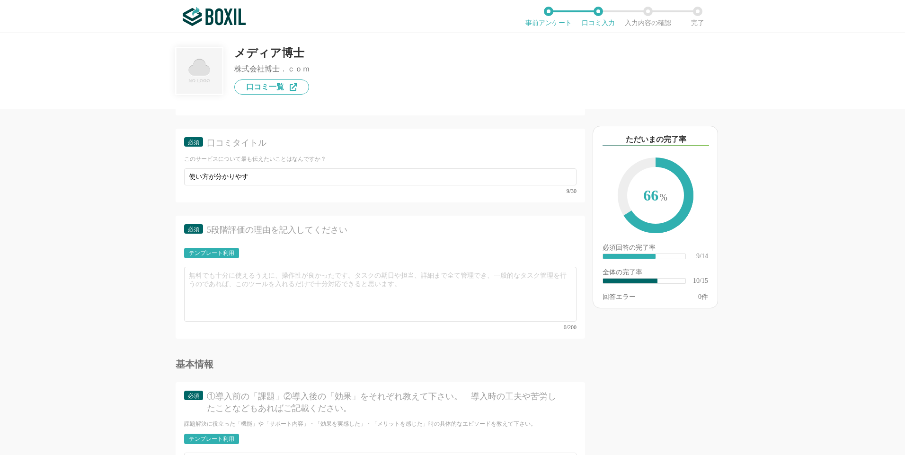
scroll to position [852, 0]
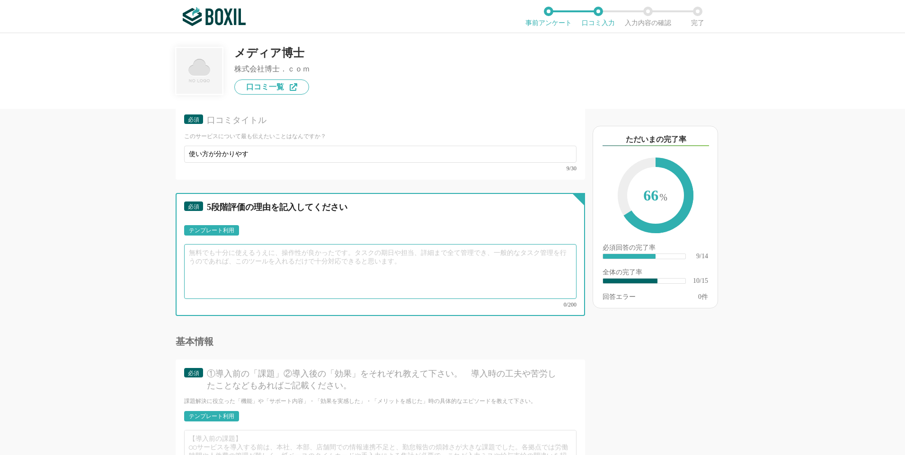
click at [231, 262] on textarea at bounding box center [380, 271] width 392 height 55
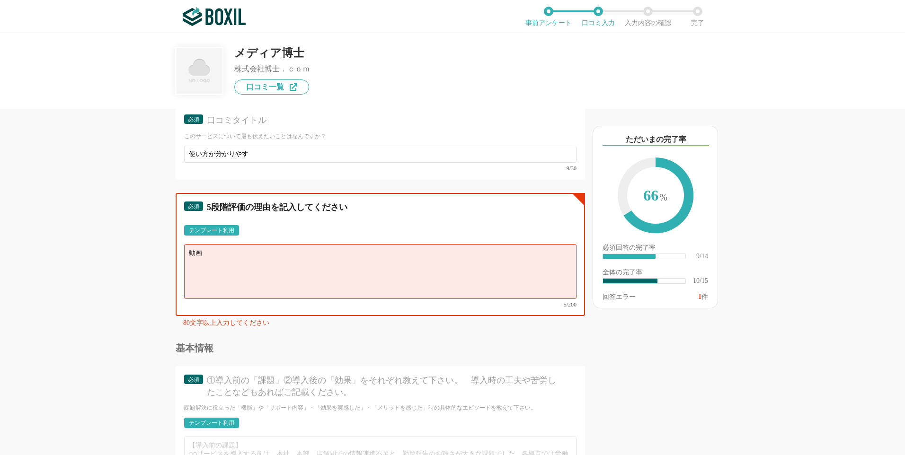
type textarea "動"
type textarea "そ"
type textarea "ど"
click at [230, 231] on div "テンプレート利用" at bounding box center [211, 231] width 45 height 6
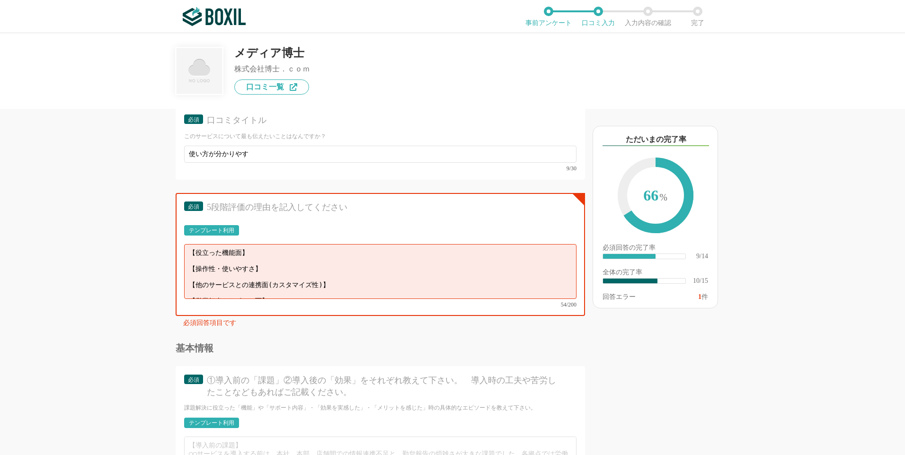
scroll to position [7, 0]
click at [280, 291] on textarea "【役立った機能面】 【操作性・使いやすさ】 【他のサービスとの連携面(カスタマイズ性)】 【営業担当やサポート面】" at bounding box center [380, 271] width 392 height 55
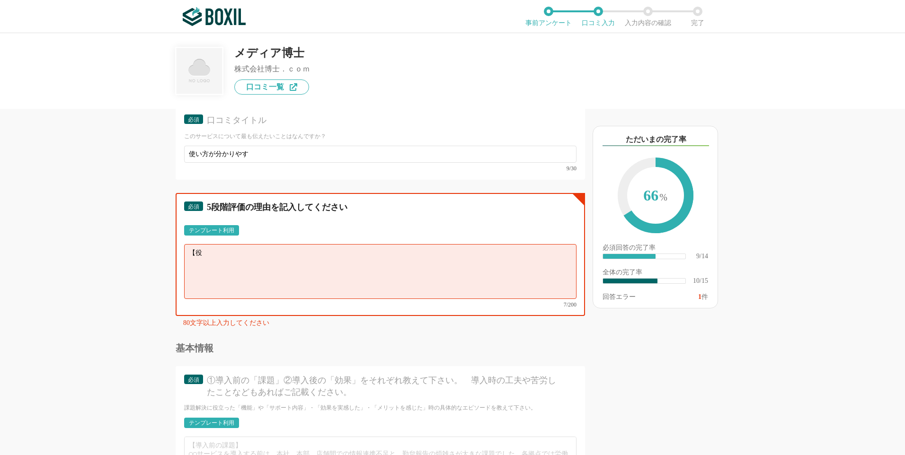
type textarea "【"
click at [272, 247] on textarea at bounding box center [380, 271] width 392 height 55
paste textarea "当初は「動画作成・編集」という言葉に複雑さを感じ、不安を抱えておりましたが、実際に使用してみると驚くほど円滑に操作することができました。 弊社ではパワーポイン…"
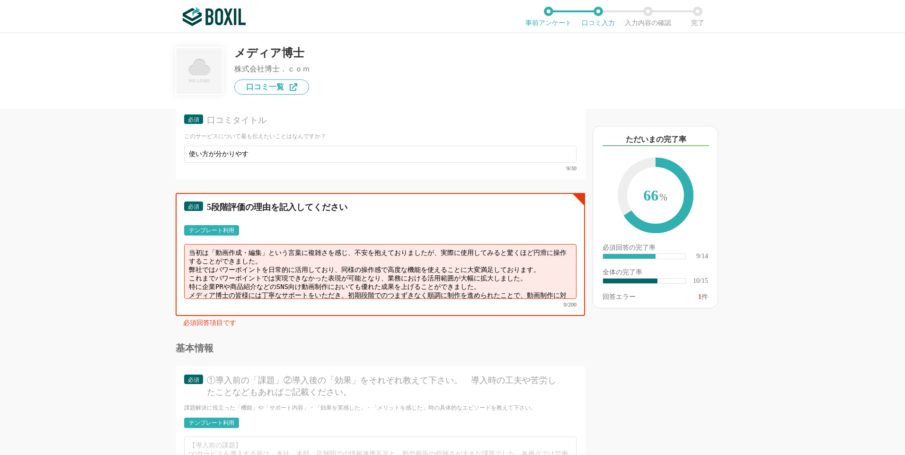
scroll to position [9, 0]
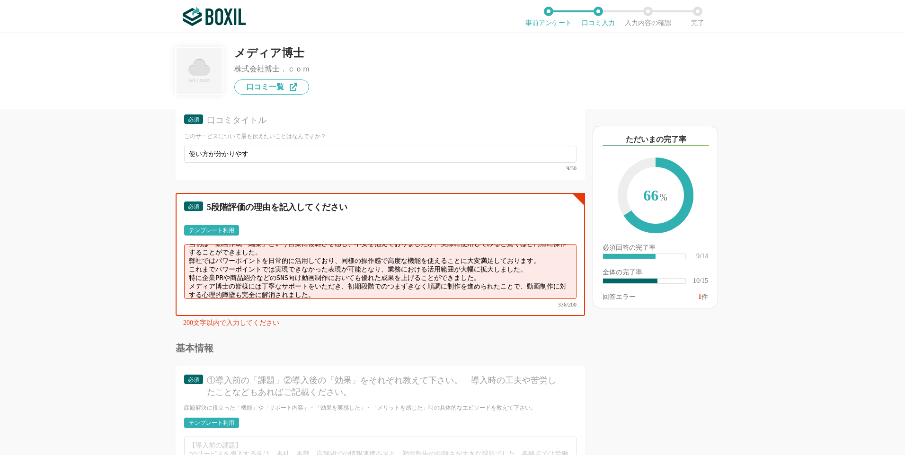
type textarea "当初は「動画作成・編集」という言葉に複雑さを感じ、不安を抱えておりましたが、実際に使用してみると驚くほど円滑に操作することができました。 弊社ではパワーポイン…"
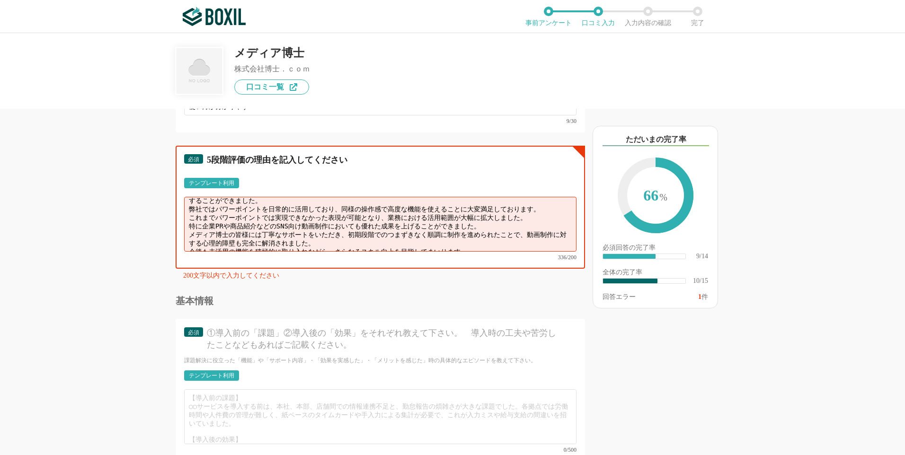
scroll to position [0, 0]
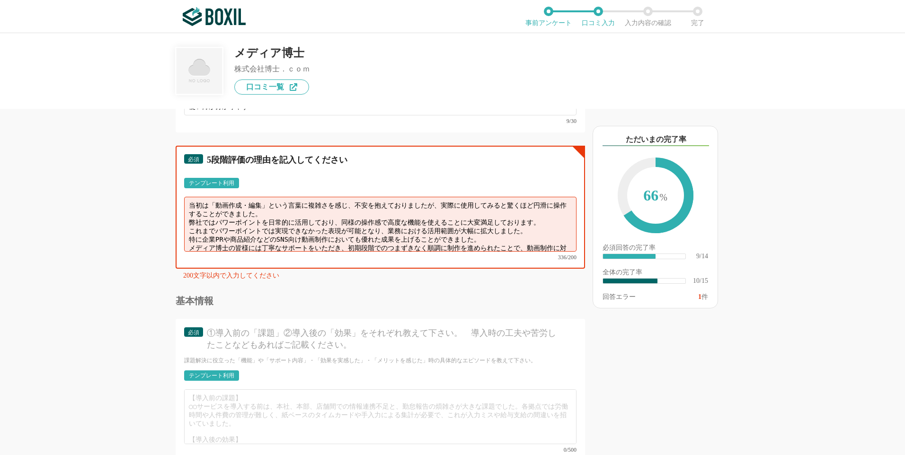
drag, startPoint x: 479, startPoint y: 238, endPoint x: 62, endPoint y: 133, distance: 430.6
click at [62, 133] on div "他のサービス・ツールと連携していますか？ ※複数選択可 例：Slack、Salesforce 選択したサービス 未選択 メディア博士 必須 使いやすさ（５点満…" at bounding box center [452, 244] width 905 height 422
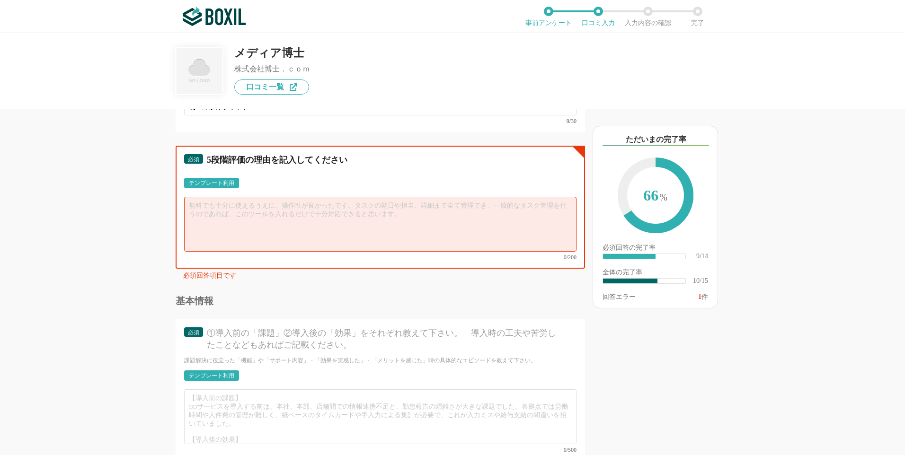
click at [267, 204] on textarea at bounding box center [380, 224] width 392 height 55
paste textarea "当初は初めは動画作成・編集に不安を感じておりましたが、実際は非常にスムーズに使用できました。 日頃からパワーポイントを活用している弊社にとって、同様の感覚で操…"
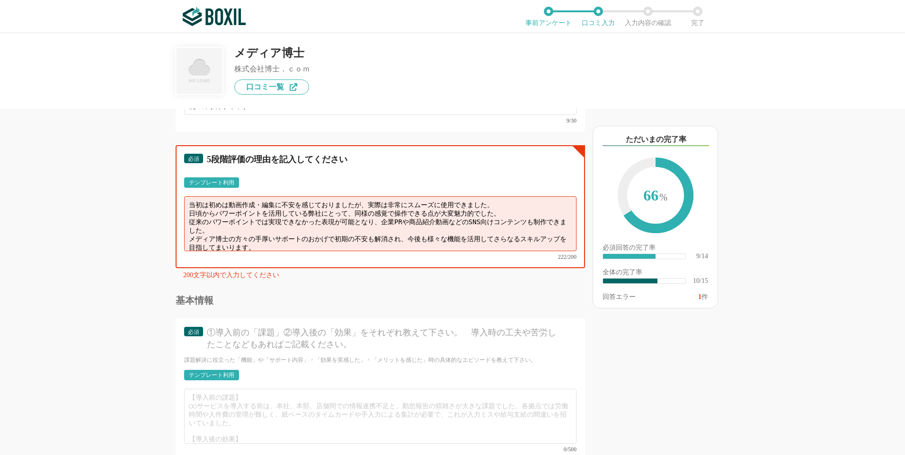
scroll to position [899, 0]
drag, startPoint x: 283, startPoint y: 241, endPoint x: 124, endPoint y: 193, distance: 165.5
click at [124, 193] on div "他のサービス・ツールと連携していますか？ ※複数選択可 例：Slack、Salesforce 選択したサービス 未選択 メディア博士 必須 使いやすさ（５点満…" at bounding box center [348, 282] width 473 height 347
paste textarea "画作成・編集に不安を感じておりましたが、実際は問題なく使いこなすことができました。日常的にパワーポイントを使用している弊社にとって、同じ感覚で操作できる点が非…"
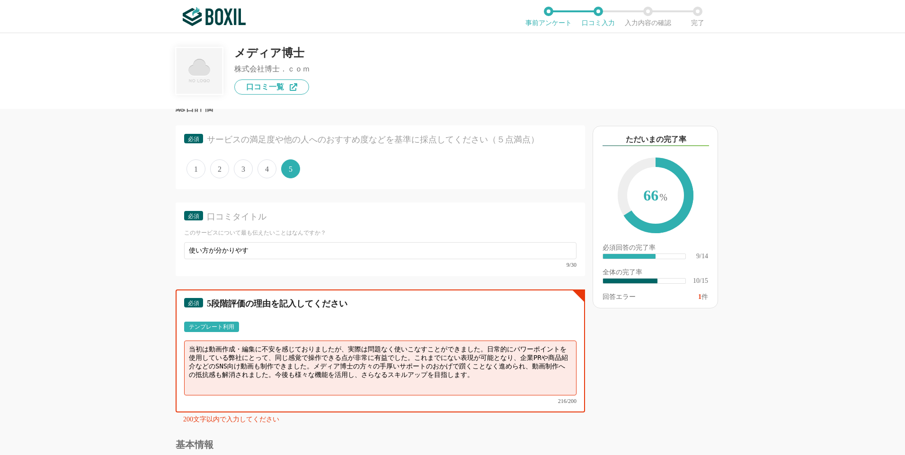
scroll to position [757, 0]
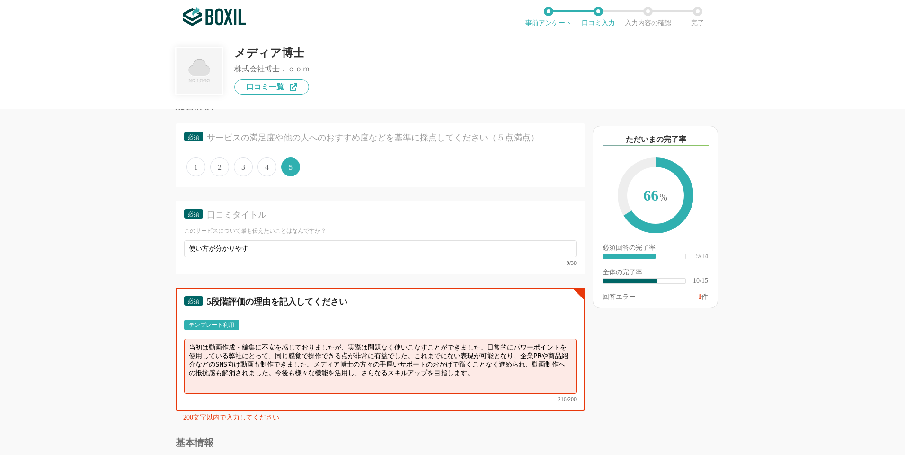
type textarea "当初は動画作成・編集に不安を感じておりましたが、実際は問題なく使いこなすことができました。日常的にパワーポイントを使用している弊社にとって、同じ感覚で操作でき…"
click at [730, 344] on div "以下のキーワードが含まれる口コミが読まれています ただいまの完了率 66 % 必須回答の完了率 ​ 9/14 全体の完了率 ​ 10/15 回答エラー 1 件" at bounding box center [689, 286] width 208 height 337
drag, startPoint x: 522, startPoint y: 364, endPoint x: 85, endPoint y: 286, distance: 443.8
click at [85, 290] on div "他のサービス・ツールと連携していますか？ ※複数選択可 例：Slack、Salesforce 選択したサービス 未選択 メディア博士 必須 使いやすさ（５点満…" at bounding box center [452, 244] width 905 height 422
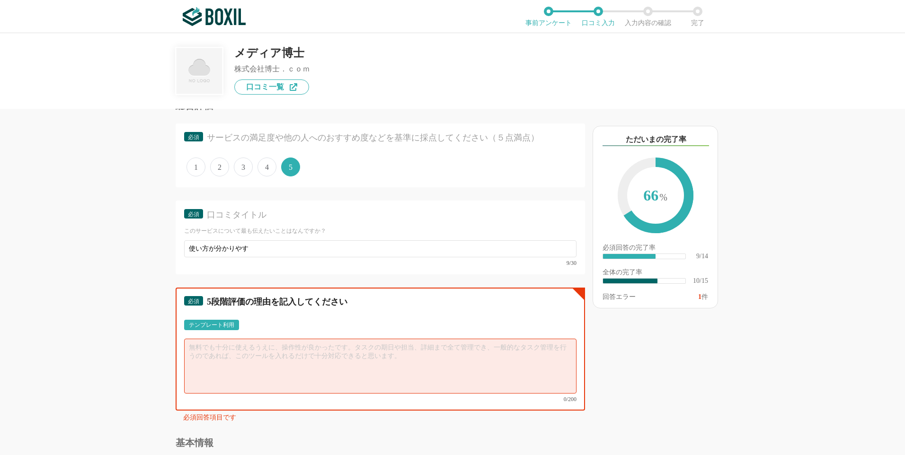
click at [201, 354] on textarea at bounding box center [380, 366] width 392 height 55
paste textarea "当初は動画作成・編集に不安を感じておりましたが、実際は問題なく使いこなすことができました。日常的にパワーポイントを使用している弊社にとって、同じ感覚で操作でき…"
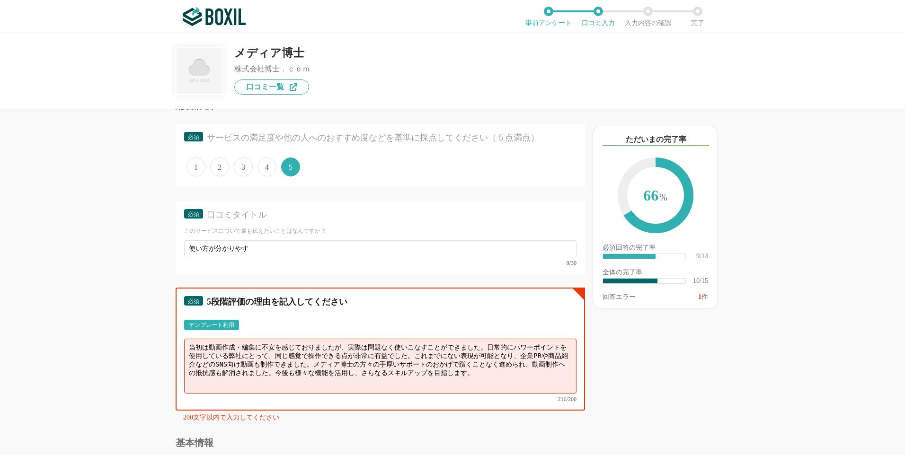
type textarea "当初は動画作成・編集に不安を感じておりましたが、実際は問題なく使いこなすことができました。日常的にパワーポイントを使用している弊社にとって、同じ感覚で操作でき…"
click at [291, 390] on div "当初は動画作成・編集に不安を感じておりましたが、実際は問題なく使いこなすことができました。日常的にパワーポイントを使用している弊社にとって、同じ感覚で操作でき…" at bounding box center [380, 370] width 392 height 63
click at [293, 382] on textarea "当初は動画作成・編集に不安を感じておりましたが、実際は問題なく使いこなすことができました。日常的にパワーポイントを使用している弊社にとって、同じ感覚で操作でき…" at bounding box center [380, 366] width 392 height 55
drag, startPoint x: 517, startPoint y: 375, endPoint x: 91, endPoint y: 304, distance: 432.0
click at [91, 305] on div "他のサービス・ツールと連携していますか？ ※複数選択可 例：Slack、Salesforce 選択したサービス 未選択 メディア博士 必須 使いやすさ（５点満…" at bounding box center [452, 244] width 905 height 422
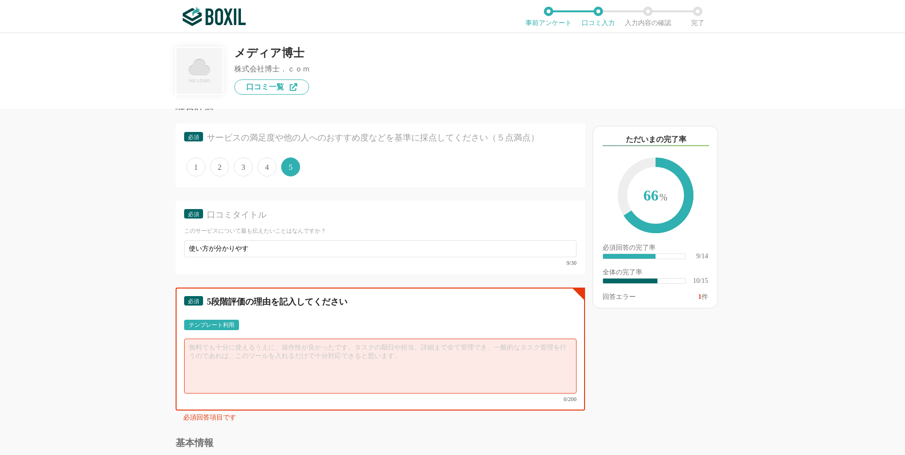
click at [205, 354] on textarea at bounding box center [380, 366] width 392 height 55
paste textarea "当初は動画作成・編集に不安がありましたが、実際は簡単に使いこなせました。パワーポイントを日常的に使用している私たちには、同じ感覚で操作できる点が魅力的です。今…"
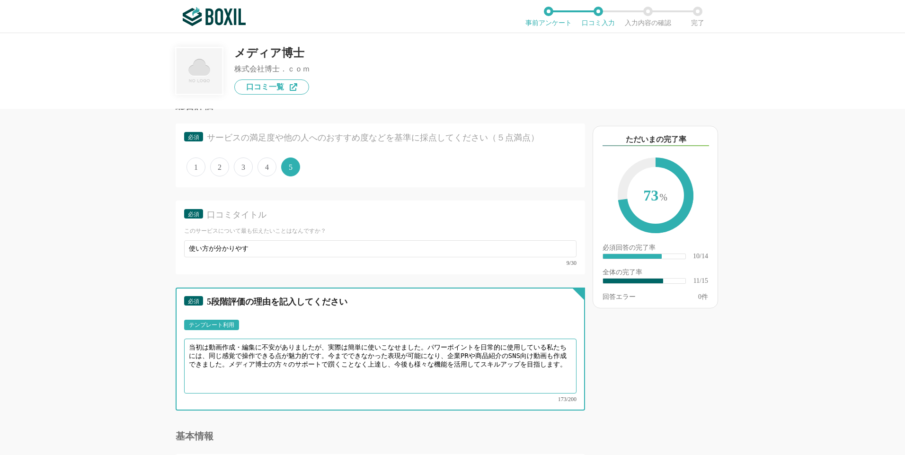
type textarea "当初は動画作成・編集に不安がありましたが、実際は簡単に使いこなせました。パワーポイントを日常的に使用している私たちには、同じ感覚で操作できる点が魅力的です。今…"
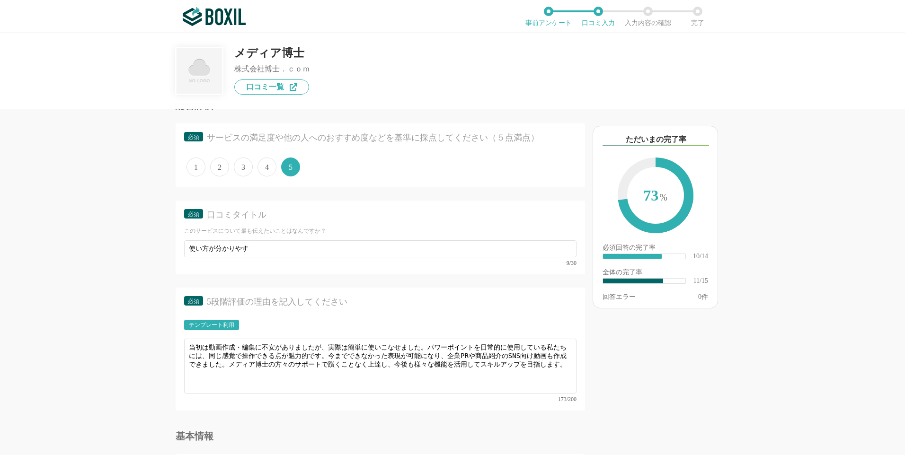
click at [96, 336] on div "他のサービス・ツールと連携していますか？ ※複数選択可 例：Slack、Salesforce 選択したサービス 未選択 メディア博士 必須 使いやすさ（５点満…" at bounding box center [452, 244] width 905 height 422
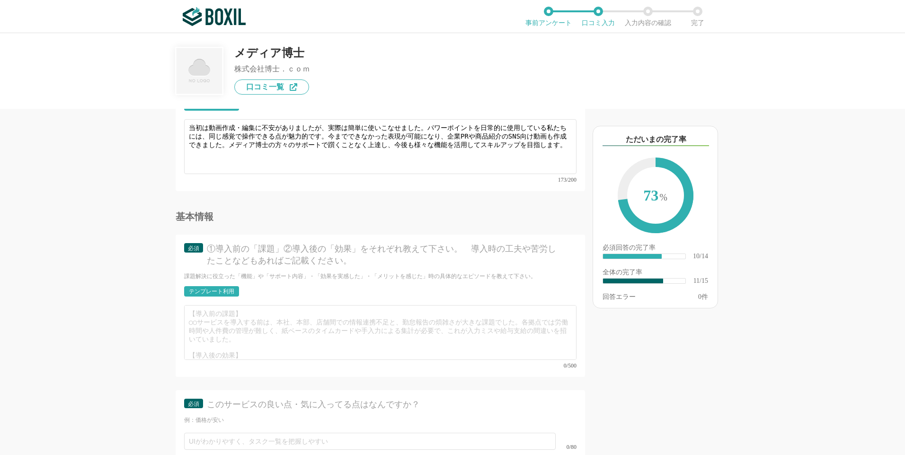
scroll to position [994, 0]
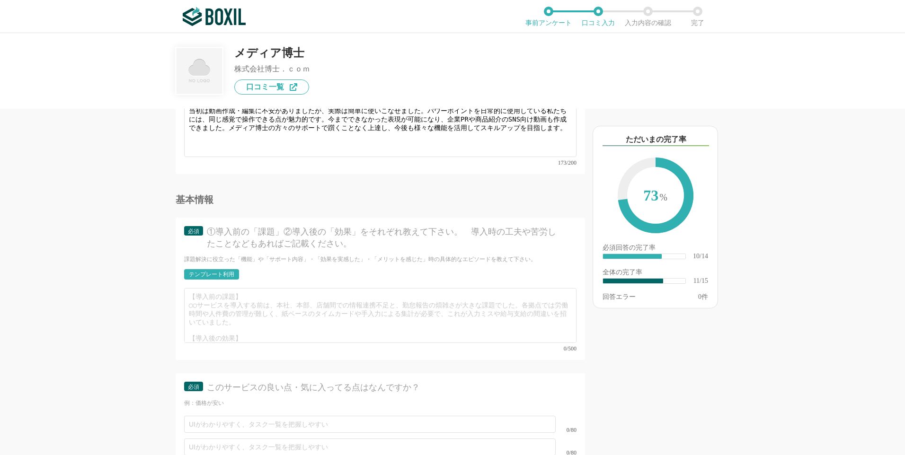
click at [219, 272] on div "テンプレート利用" at bounding box center [211, 275] width 45 height 6
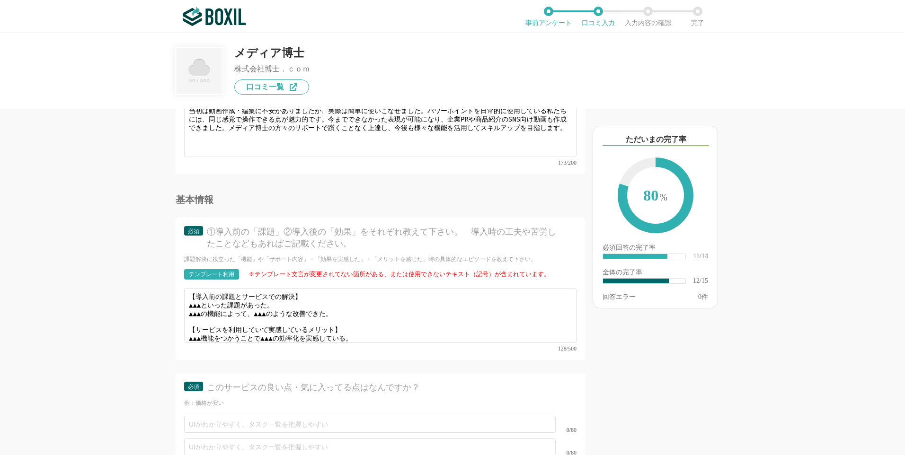
scroll to position [1041, 0]
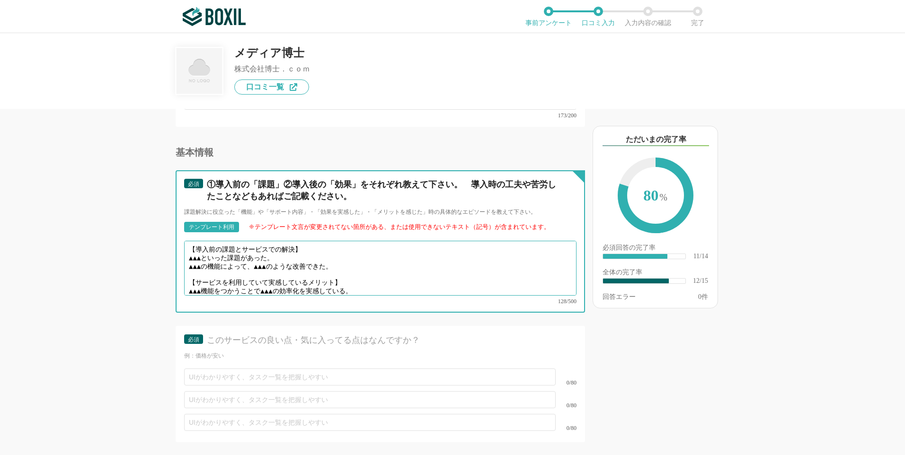
click at [207, 251] on textarea "【導入前の課題とサービスでの解決】 ▲▲▲といった課題があった。 ▲▲▲の機能によって、▲▲▲のような改善できた。 【サービスを利用していて実感しているメリッ…" at bounding box center [380, 268] width 392 height 55
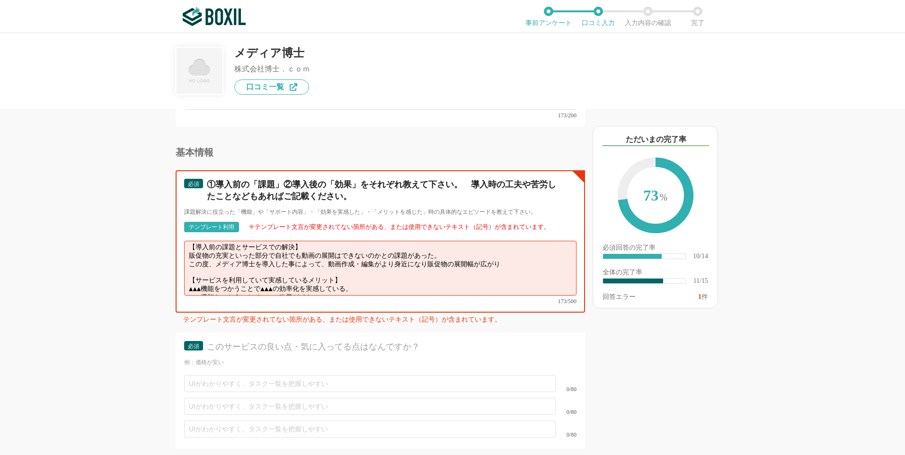
scroll to position [0, 0]
drag, startPoint x: 526, startPoint y: 257, endPoint x: 164, endPoint y: 223, distance: 363.7
click at [162, 223] on div "他のサービス・ツールと連携していますか？ ※複数選択可 例：Slack、Salesforce 選択したサービス 未選択 メディア博士 必須 使いやすさ（５点満…" at bounding box center [348, 282] width 473 height 347
type textarea "【導入前の課題とサービスでの解決】 販促物の充実といった部分で自社でも動画の展開はできないのかとの課題があった。 この度、メディア博士を導入した事によって、動…"
click at [297, 274] on textarea "【導入前の課題とサービスでの解決】 販促物の充実といった部分で自社でも動画の展開はできないのかとの課題があった。 この度、メディア博士を導入した事によって、動…" at bounding box center [380, 268] width 392 height 55
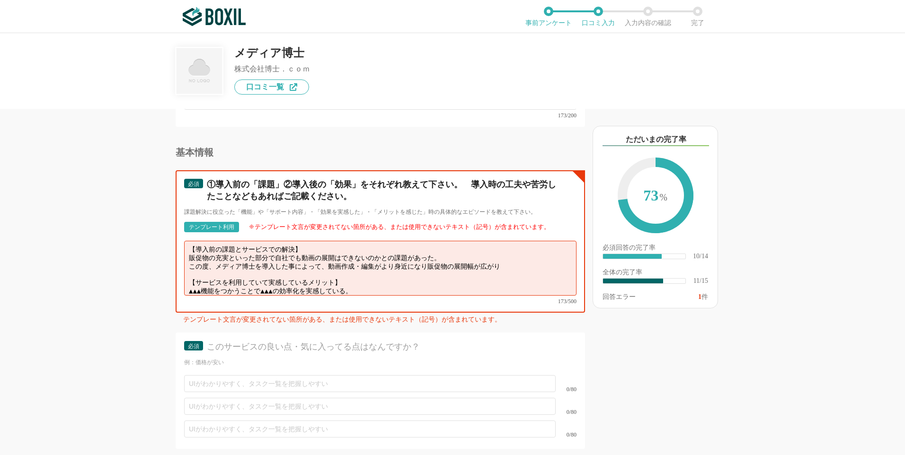
click at [358, 269] on textarea "【導入前の課題とサービスでの解決】 販促物の充実といった部分で自社でも動画の展開はできないのかとの課題があった。 この度、メディア博士を導入した事によって、動…" at bounding box center [380, 268] width 392 height 55
drag, startPoint x: 192, startPoint y: 269, endPoint x: 377, endPoint y: 271, distance: 185.6
click at [377, 271] on textarea "【導入前の課題とサービスでの解決】 販促物の充実といった部分で自社でも動画の展開はできないのかとの課題があった。 この度、メディア博士を導入した事によって、動…" at bounding box center [380, 268] width 392 height 55
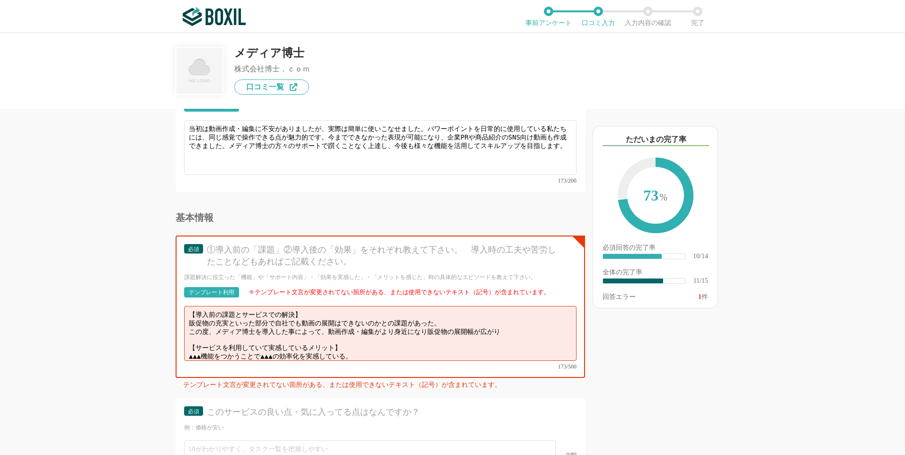
scroll to position [899, 0]
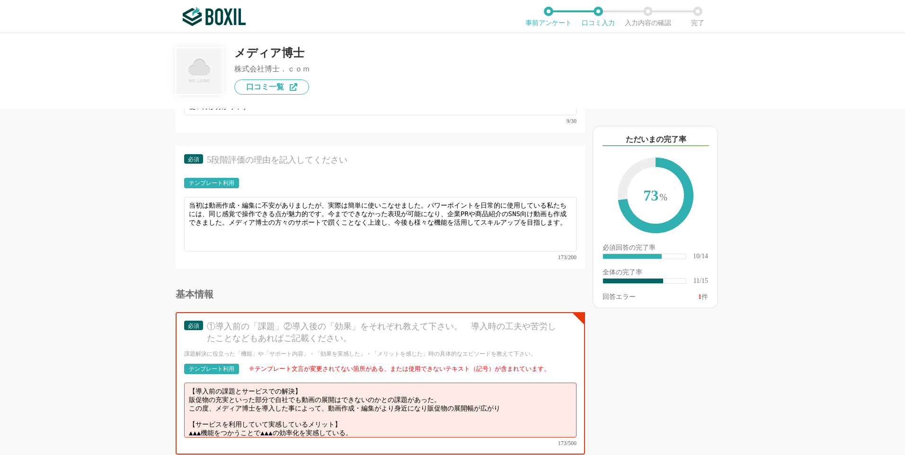
drag, startPoint x: 230, startPoint y: 187, endPoint x: 495, endPoint y: 53, distance: 297.4
click at [230, 186] on div "テンプレート利用" at bounding box center [211, 183] width 45 height 6
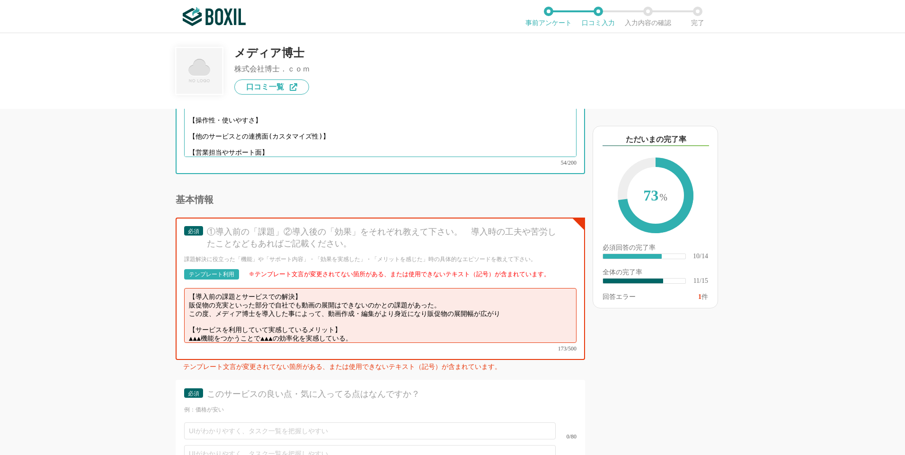
scroll to position [0, 0]
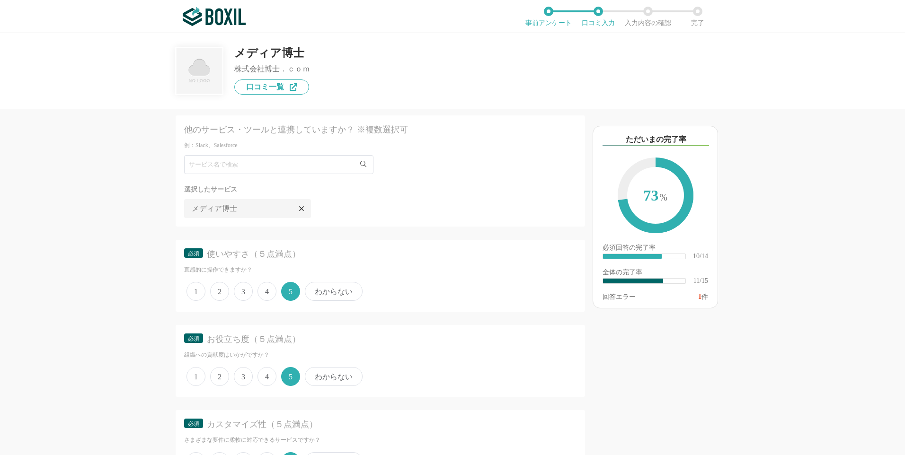
drag, startPoint x: 300, startPoint y: 147, endPoint x: 132, endPoint y: 230, distance: 187.6
click at [162, 333] on div "他のサービス・ツールと連携していますか？ ※複数選択可 例：Slack、Salesforce 選択したサービス 未選択 メディア博士 必須 使いやすさ（５点満…" at bounding box center [348, 282] width 473 height 347
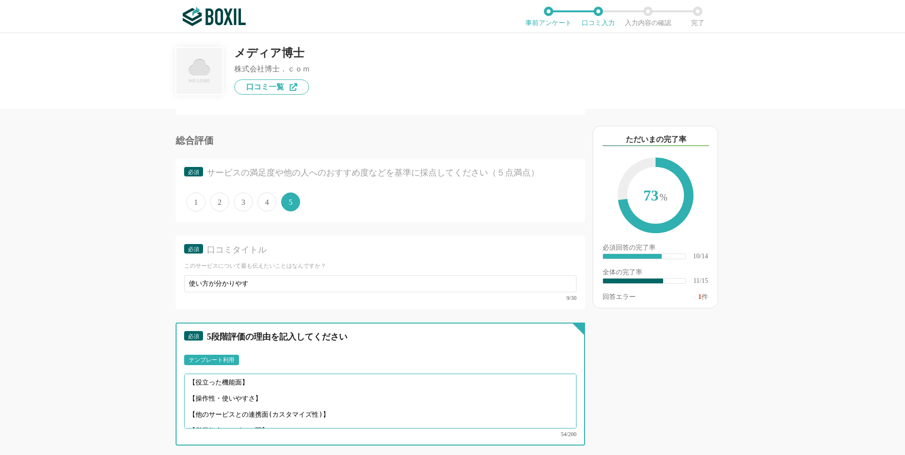
scroll to position [912, 0]
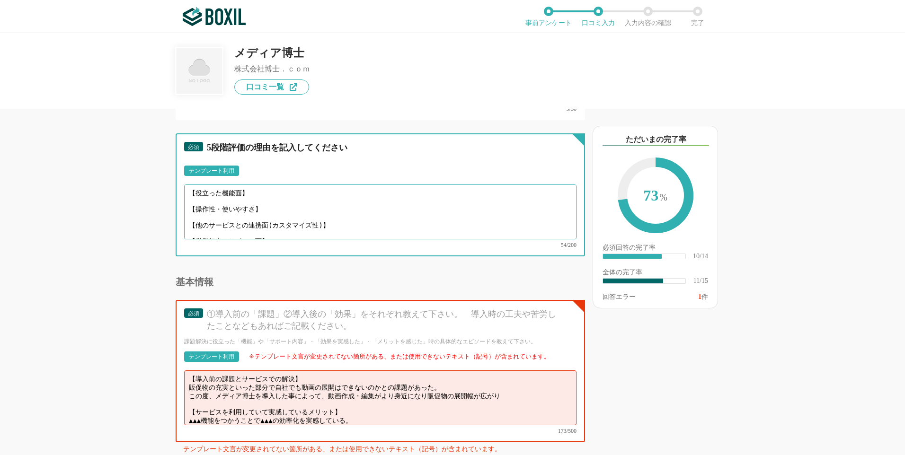
click at [220, 208] on textarea "【役立った機能面】 【操作性・使いやすさ】 【他のサービスとの連携面(カスタマイズ性)】 【営業担当やサポート面】" at bounding box center [380, 212] width 392 height 55
drag, startPoint x: 193, startPoint y: 194, endPoint x: 312, endPoint y: 233, distance: 125.6
click at [313, 235] on div "【役立った機能面】 【操作性・使いやすさ】 【他のサービスとの連携面(カスタマイズ性)】 【営業担当やサポート面】 54/200" at bounding box center [380, 216] width 392 height 63
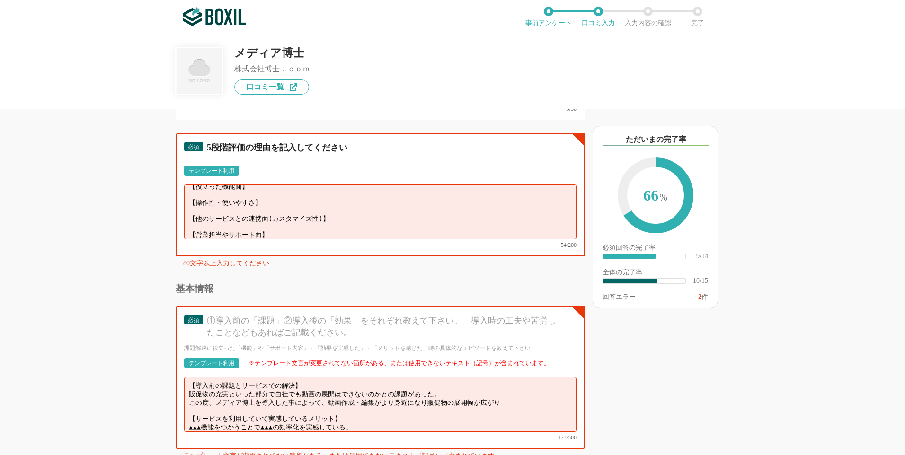
paste textarea "【役立った機能面】今までのパワーポイントでは不可能だった表現が可能となり、企業PRや商品PR動画などSNS向けコンテンツ制作の幅が広がりました。 【操作性・使…"
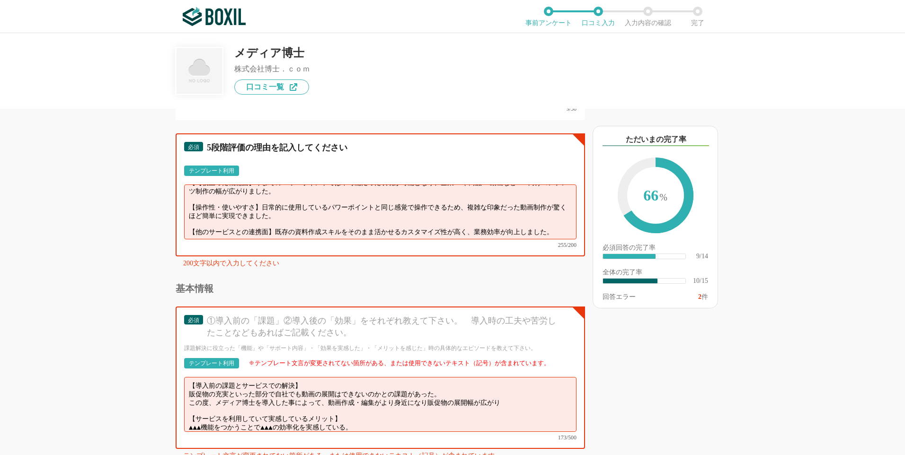
scroll to position [0, 0]
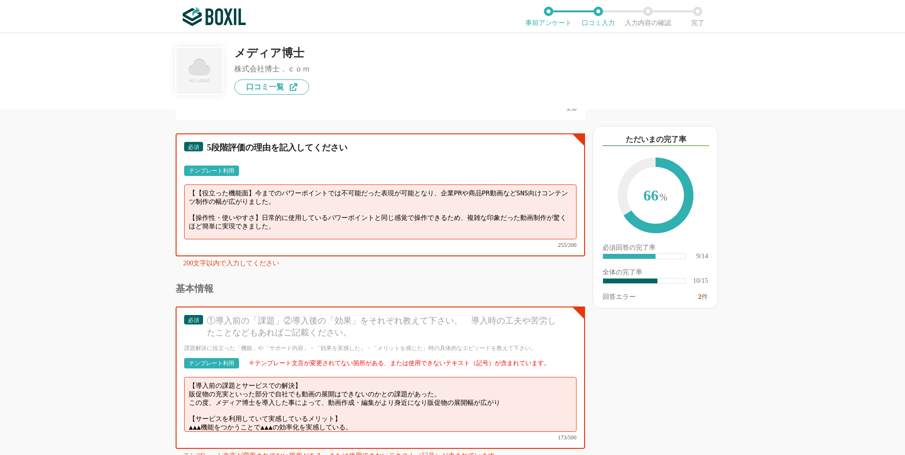
click at [223, 206] on textarea "【【役立った機能面】今までのパワーポイントでは不可能だった表現が可能となり、企業PRや商品PR動画などSNS向けコンテンツ制作の幅が広がりました。 【操作性・…" at bounding box center [380, 212] width 392 height 55
type textarea "【【役立った機能面】今までのパワーポイントでは不可能だった表現が可能となり、企業PRや商品PR動画などSNS向けコンテンツ制作の幅が広がりました。 【操作性・…"
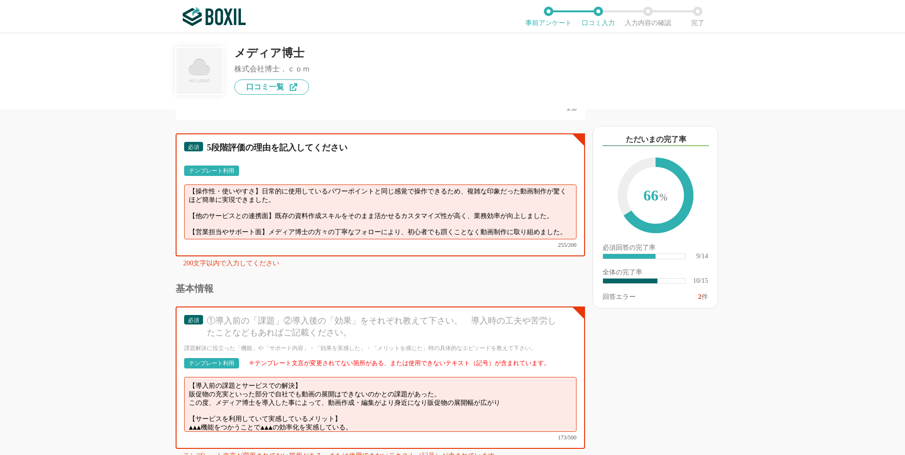
drag, startPoint x: 186, startPoint y: 195, endPoint x: 258, endPoint y: 250, distance: 90.9
click at [257, 250] on div "必須 5段階評価の理由を記入してください テンプレート利用 ፠テンプレート文言が変更されてない箇所がある、または使用できないテキスト（記号）が含まれています。…" at bounding box center [380, 194] width 409 height 123
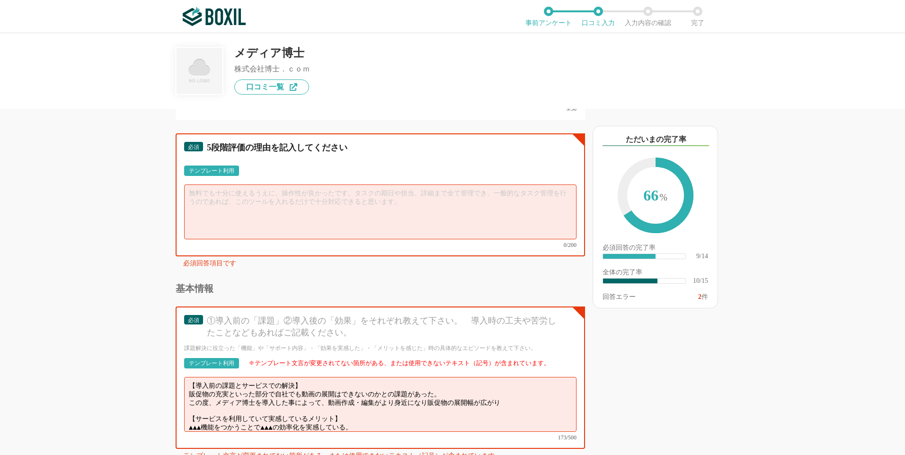
scroll to position [0, 0]
paste textarea "【役立った機能面】今までのパワーポイントでは不可能だった表現が可能となり、企業PRや商品PR動画などSNS向けコンテンツ制作の幅が広がりました。 【操作性・使…"
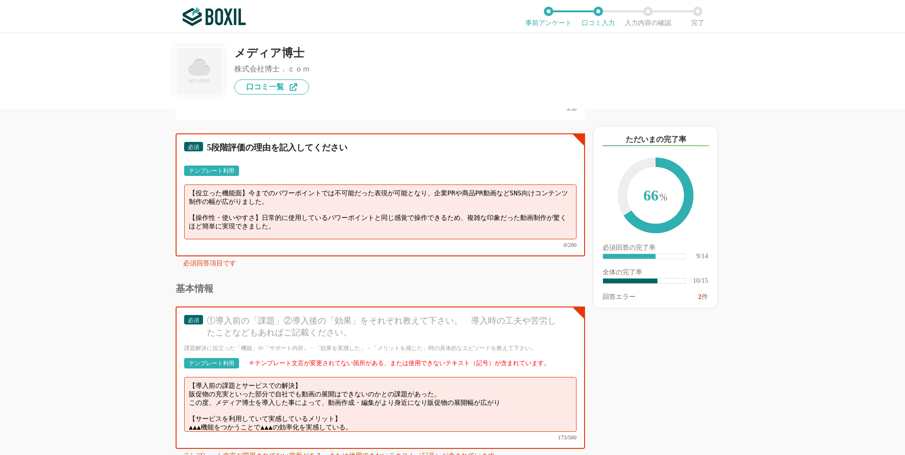
scroll to position [22, 0]
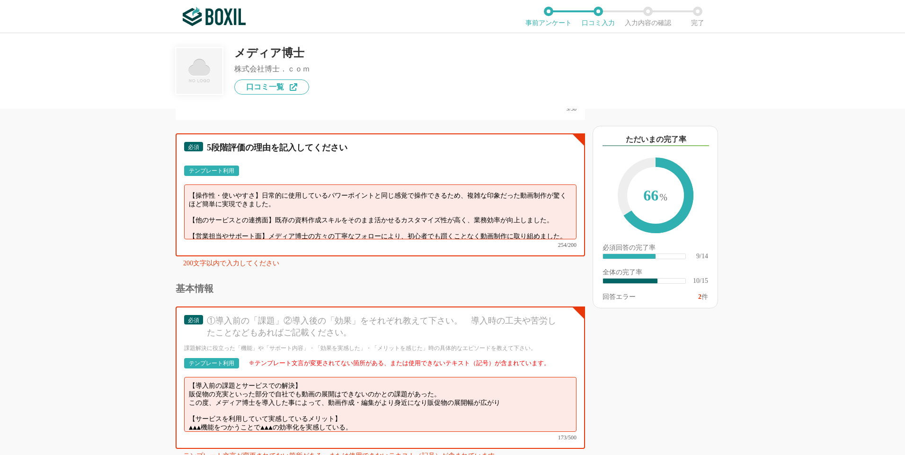
type textarea "【役立った機能面】今までのパワーポイントでは不可能だった表現が可能となり、企業PRや商品PR動画などSNS向けコンテンツ制作の幅が広がりました。 【操作性・使…"
click at [137, 214] on div "他のサービス・ツールと連携していますか？ ※複数選択可 例：Slack、Salesforce 選択したサービス 未選択 メディア博士 必須 使いやすさ（５点満…" at bounding box center [348, 282] width 473 height 347
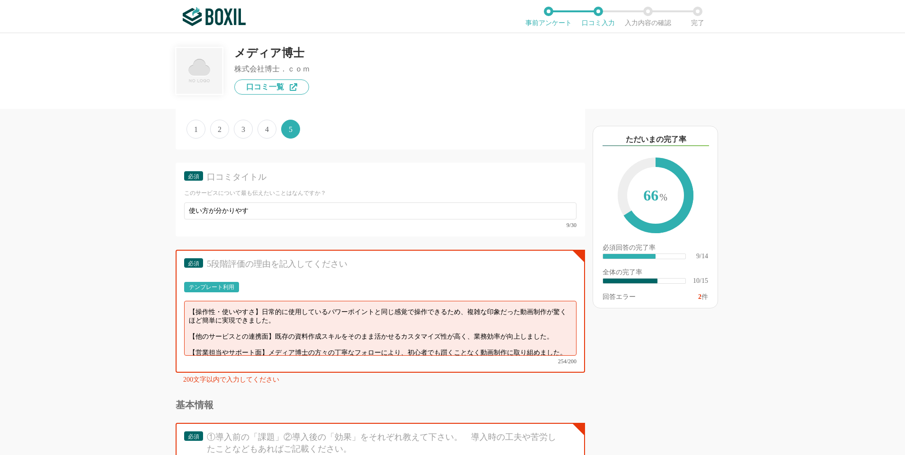
scroll to position [817, 0]
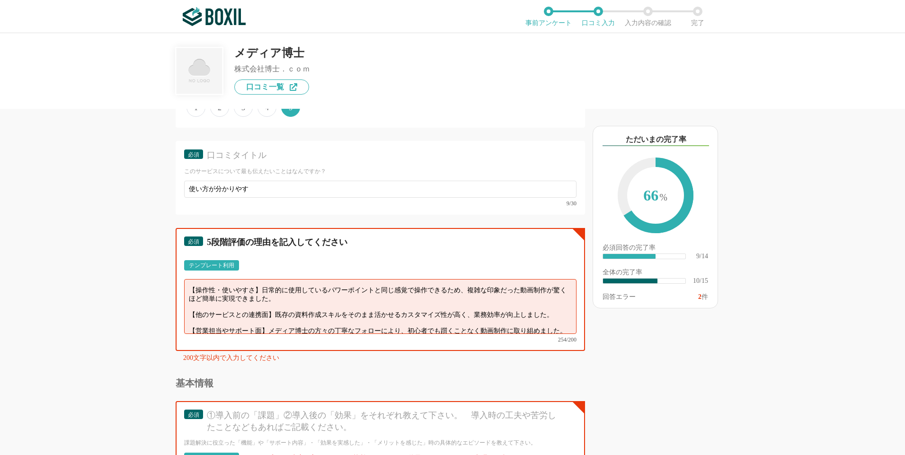
click at [347, 316] on textarea "【役立った機能面】今までのパワーポイントでは不可能だった表現が可能となり、企業PRや商品PR動画などSNS向けコンテンツ制作の幅が広がりました。 【操作性・使…" at bounding box center [380, 306] width 392 height 55
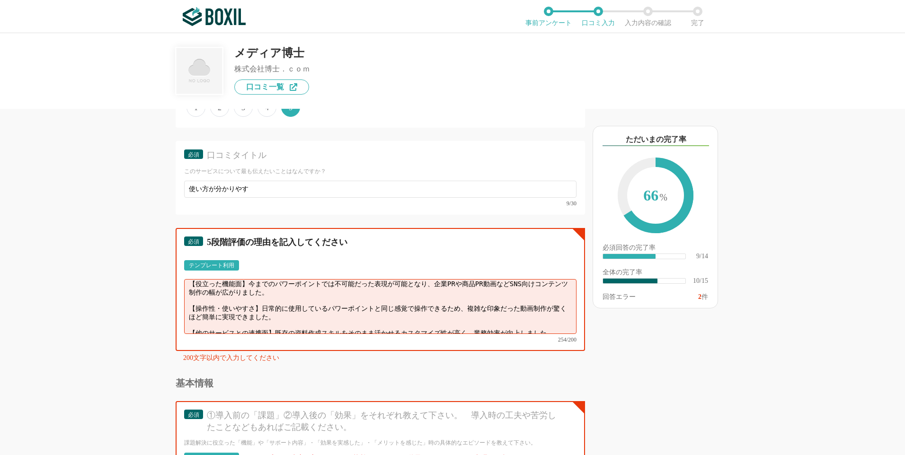
click at [224, 314] on textarea "【役立った機能面】今までのパワーポイントでは不可能だった表現が可能となり、企業PRや商品PR動画などSNS向けコンテンツ制作の幅が広がりました。 【操作性・使…" at bounding box center [380, 306] width 392 height 55
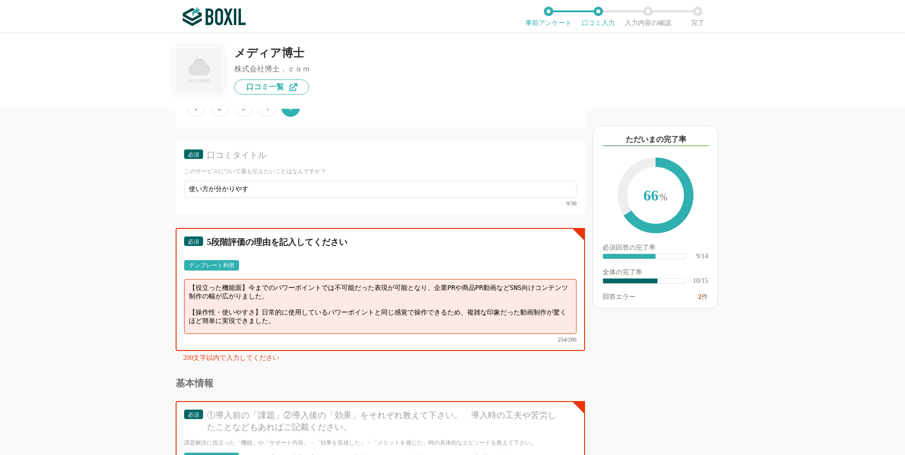
scroll to position [27, 0]
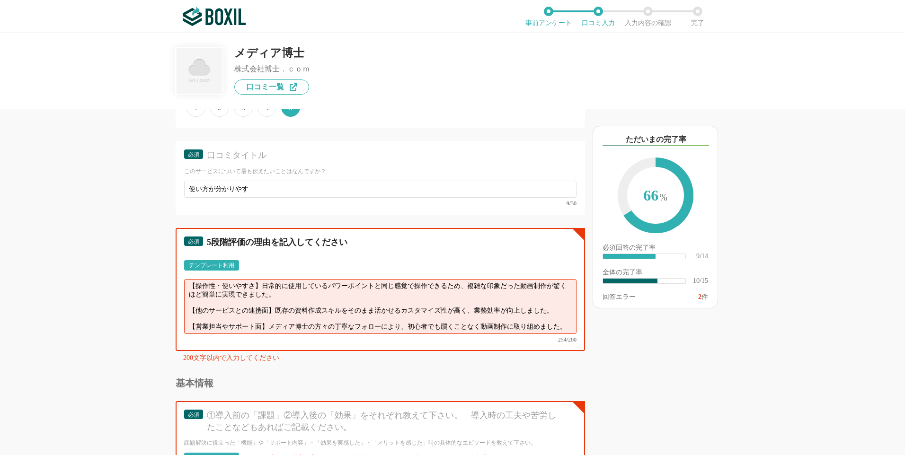
drag, startPoint x: 188, startPoint y: 284, endPoint x: 381, endPoint y: 372, distance: 211.4
click at [380, 373] on div "他のサービス・ツールと連携していますか？ ※複数選択可 例：Slack、Salesforce 選択したサービス 未選択 メディア博士 必須 使いやすさ（５点満…" at bounding box center [380, 132] width 409 height 1681
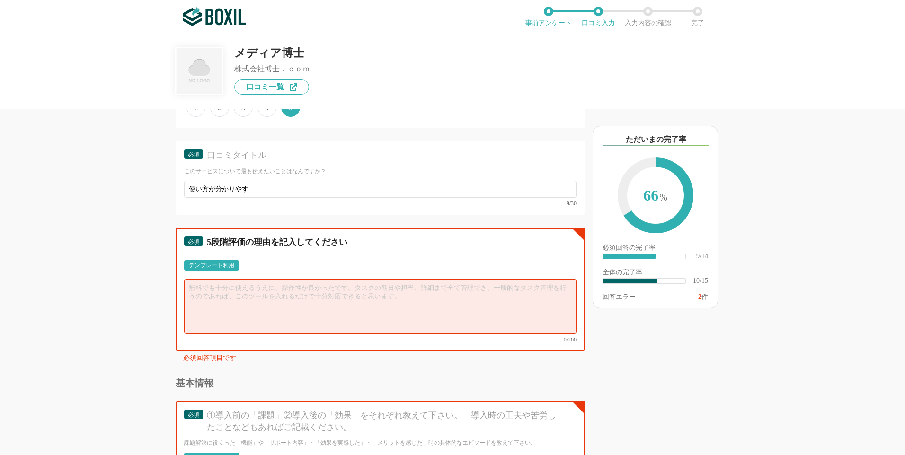
scroll to position [0, 0]
click at [201, 293] on textarea at bounding box center [380, 306] width 392 height 55
paste textarea "【役立った機能面】今までのパワーポイントでは不可能だった表現が可能となり、企業PRや商品PR動画などSNS向けコンテンツ制作の幅が広がりました。 【操作性・使…"
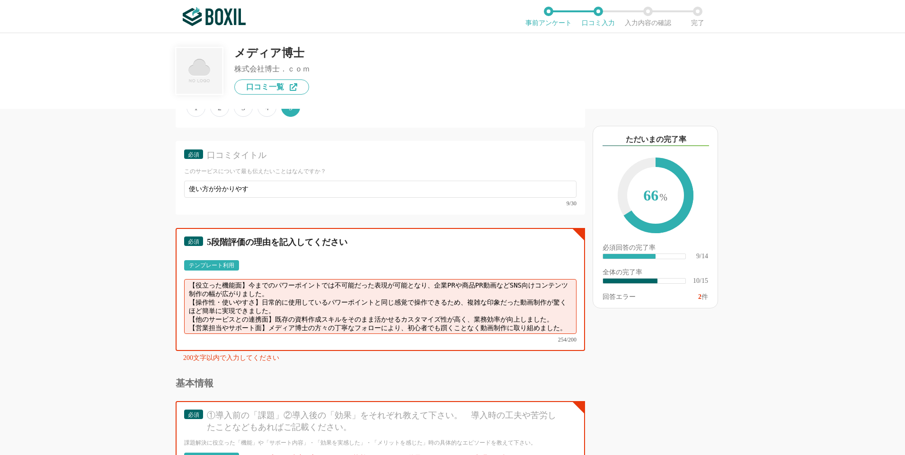
scroll to position [7, 0]
drag, startPoint x: 191, startPoint y: 287, endPoint x: 255, endPoint y: 345, distance: 86.5
click at [255, 345] on div "必須 5段階評価の理由を記入してください テンプレート利用 ፠テンプレート文言が変更されてない箇所がある、または使用できないテキスト（記号）が含まれています。…" at bounding box center [380, 289] width 409 height 123
paste textarea "パワーポイントでは不可能だった表現ができ、SNS向け動画制作の幅が広がりました。 【操作性】使い慣れたパワーポイント感覚で操作でき、動画制作が簡単に行えました…"
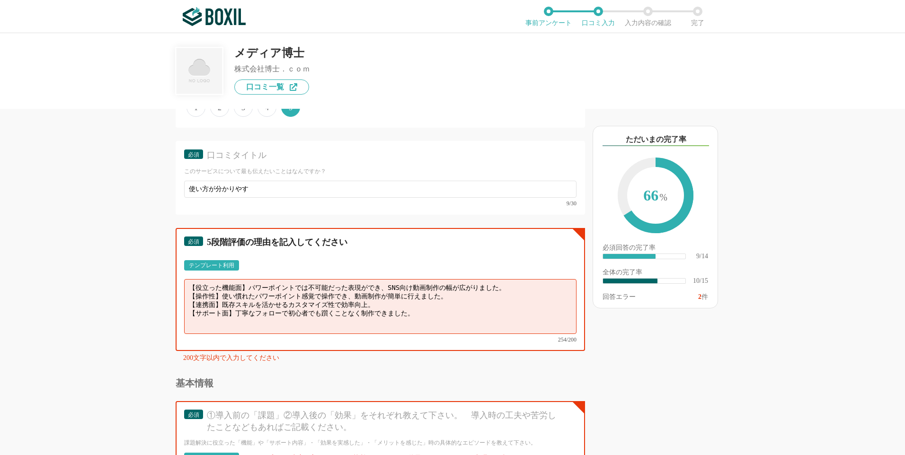
scroll to position [0, 0]
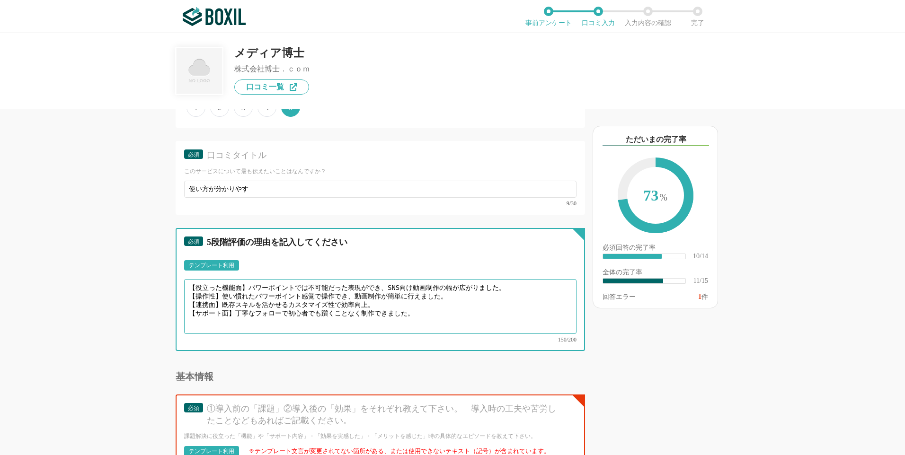
type textarea "【役立った機能面】パワーポイントでは不可能だった表現ができ、SNS向け動画制作の幅が広がりました。 【操作性】使い慣れたパワーポイント感覚で操作でき、動画制作…"
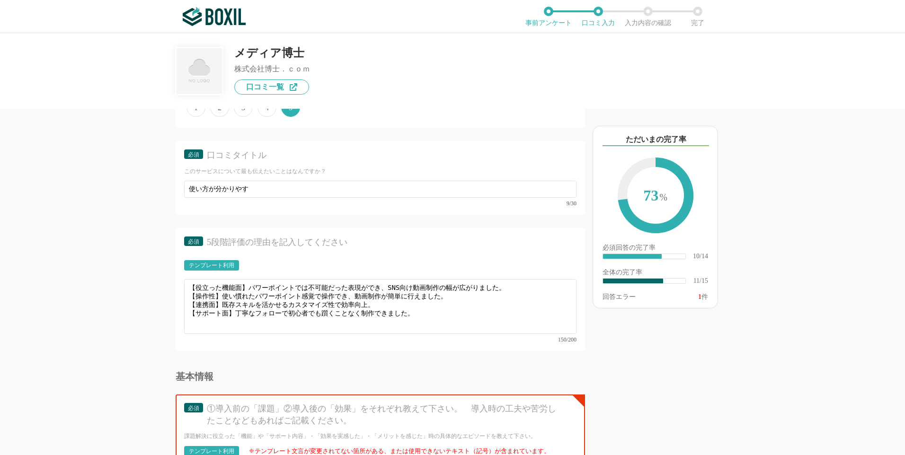
click at [100, 285] on div "他のサービス・ツールと連携していますか？ ※複数選択可 例：Slack、Salesforce 選択したサービス 未選択 メディア博士 必須 使いやすさ（５点満…" at bounding box center [452, 244] width 905 height 422
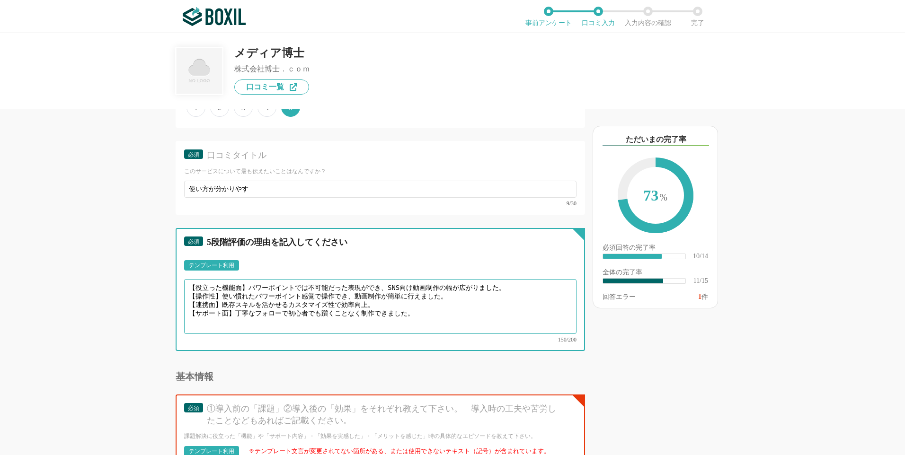
click at [247, 327] on textarea "【役立った機能面】パワーポイントでは不可能だった表現ができ、SNS向け動画制作の幅が広がりました。 【操作性】使い慣れたパワーポイント感覚で操作でき、動画制作…" at bounding box center [380, 306] width 392 height 55
click at [240, 320] on textarea "【役立った機能面】パワーポイントでは不可能だった表現ができ、SNS向け動画制作の幅が広がりました。 【操作性】使い慣れたパワーポイント感覚で操作でき、動画制作…" at bounding box center [380, 306] width 392 height 55
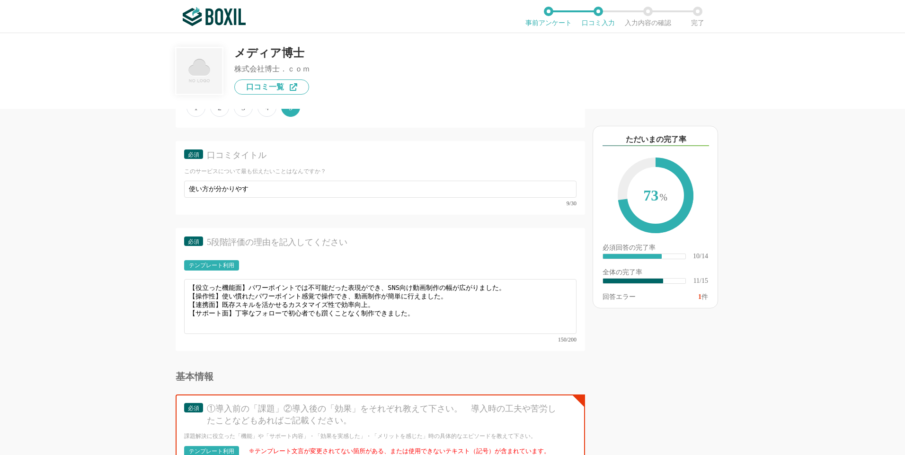
click at [62, 299] on div "他のサービス・ツールと連携していますか？ ※複数選択可 例：Slack、Salesforce 選択したサービス 未選択 メディア博士 必須 使いやすさ（５点満…" at bounding box center [452, 244] width 905 height 422
drag, startPoint x: 669, startPoint y: 358, endPoint x: 672, endPoint y: 354, distance: 5.5
click at [672, 354] on div "以下のキーワードが含まれる口コミが読まれています ただいまの完了率 73 % 必須回答の完了率 ​ 10/14 全体の完了率 ​ 11/15 回答エラー 1 件" at bounding box center [689, 286] width 208 height 337
click at [343, 403] on div "①導入前の「課題」②導入後の「効果」をそれぞれ教えて下さい。　導入時の工夫や苦労したことなどもあればご記載ください。" at bounding box center [383, 415] width 353 height 24
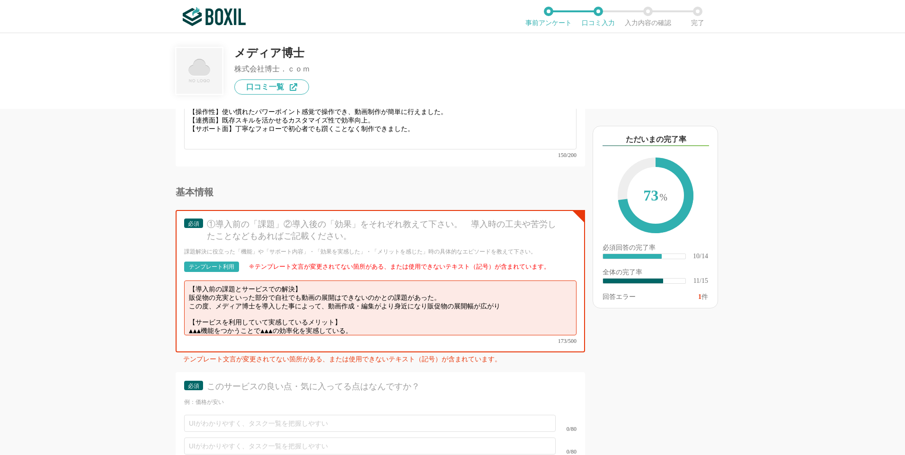
scroll to position [1006, 0]
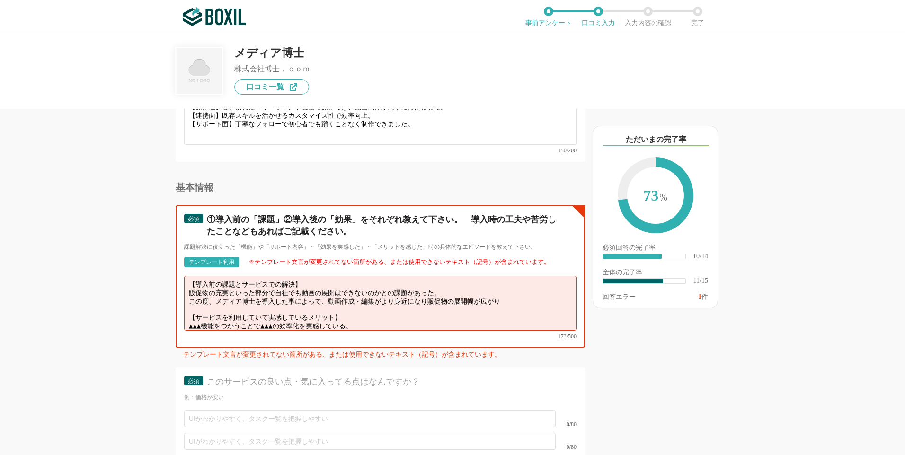
drag, startPoint x: 191, startPoint y: 288, endPoint x: 474, endPoint y: 296, distance: 283.2
click at [474, 296] on textarea "【導入前の課題とサービスでの解決】 販促物の充実といった部分で自社でも動画の展開はできないのかとの課題があった。 この度、メディア博士を導入した事によって、動…" at bounding box center [380, 303] width 392 height 55
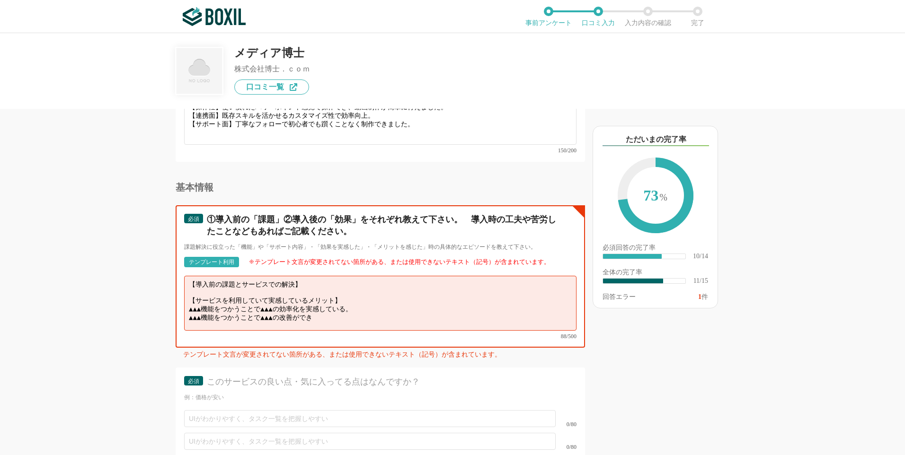
drag, startPoint x: 189, startPoint y: 302, endPoint x: 376, endPoint y: 314, distance: 187.4
click at [368, 318] on textarea "【導入前の課題とサービスでの解決】 【サービスを利用していて実感しているメリット】 ▲▲▲機能をつかうことで▲▲▲の効率化を実感している。 ▲▲▲機能をつかう…" at bounding box center [380, 303] width 392 height 55
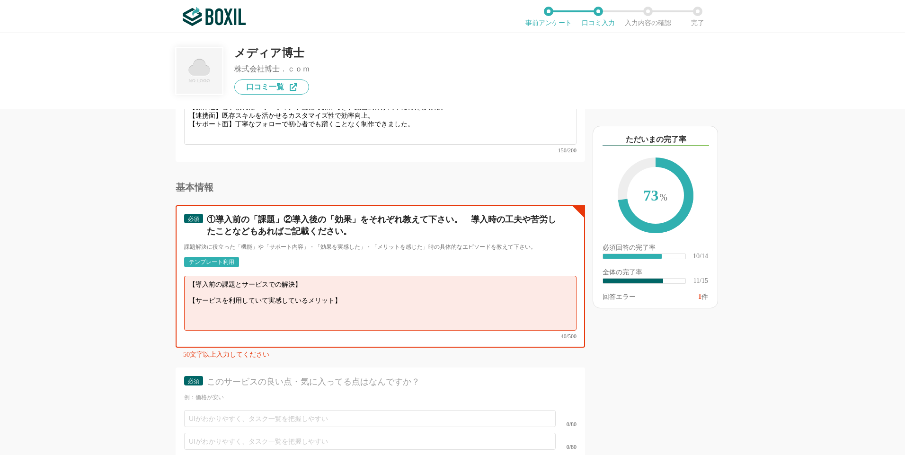
click at [285, 287] on textarea "【導入前の課題とサービスでの解決】 【サービスを利用していて実感しているメリット】" at bounding box center [380, 303] width 392 height 55
drag, startPoint x: 373, startPoint y: 293, endPoint x: 160, endPoint y: 267, distance: 214.1
click at [160, 267] on div "他のサービス・ツールと連携していますか？ ※複数選択可 例：Slack、Salesforce 選択したサービス 未選択 メディア博士 必須 使いやすさ（５点満…" at bounding box center [348, 282] width 473 height 347
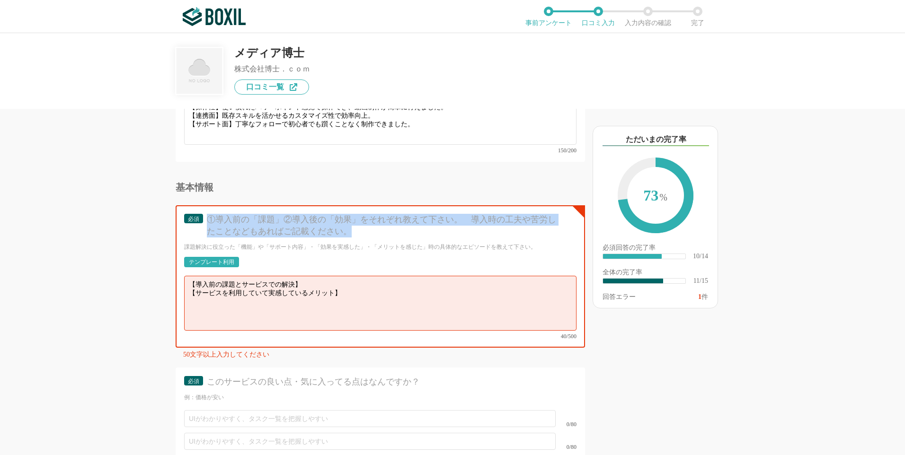
drag, startPoint x: 208, startPoint y: 214, endPoint x: 384, endPoint y: 233, distance: 177.1
click at [384, 233] on div "①導入前の「課題」②導入後の「効果」をそれぞれ教えて下さい。　導入時の工夫や苦労したことなどもあればご記載ください。" at bounding box center [383, 226] width 353 height 24
copy div "①導入前の「課題」②導入後の「効果」をそれぞれ教えて下さい。　導入時の工夫や苦労したことなどもあればご記載ください。"
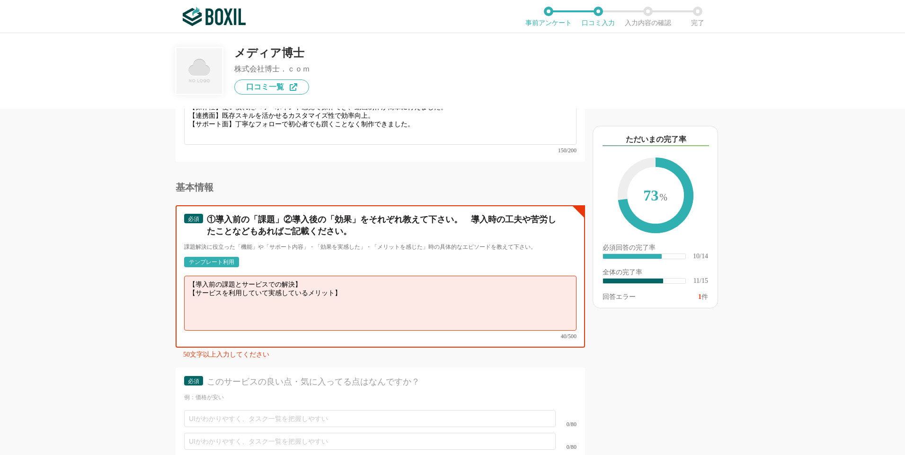
drag, startPoint x: 364, startPoint y: 296, endPoint x: 157, endPoint y: 279, distance: 207.5
click at [157, 279] on div "他のサービス・ツールと連携していますか？ ※複数選択可 例：Slack、Salesforce 選択したサービス 未選択 メディア博士 必須 使いやすさ（５点満…" at bounding box center [348, 282] width 473 height 347
click at [344, 283] on textarea "【導入前の課題とサービスでの解決】 【サービスを利用していて実感しているメリット】" at bounding box center [380, 303] width 392 height 55
drag, startPoint x: 357, startPoint y: 287, endPoint x: 126, endPoint y: 267, distance: 231.5
click at [126, 267] on div "他のサービス・ツールと連携していますか？ ※複数選択可 例：Slack、Salesforce 選択したサービス 未選択 メディア博士 必須 使いやすさ（５点満…" at bounding box center [348, 282] width 473 height 347
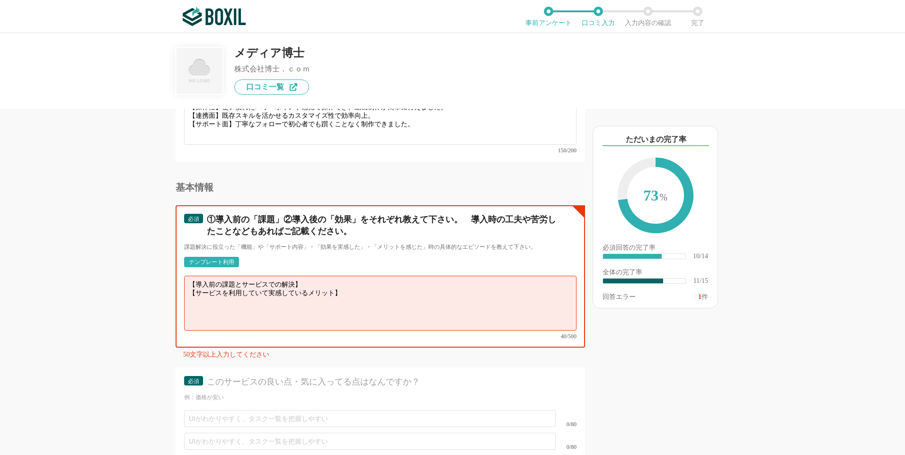
paste textarea "loremipsumdolor】 sita、cons・adipiscingelitseddoeiusmodtemporincidid。ut、LABoreetD…"
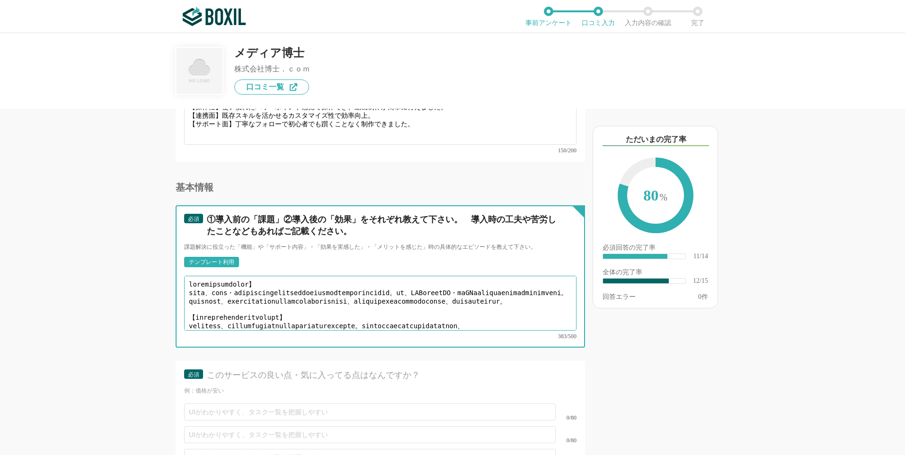
scroll to position [22, 0]
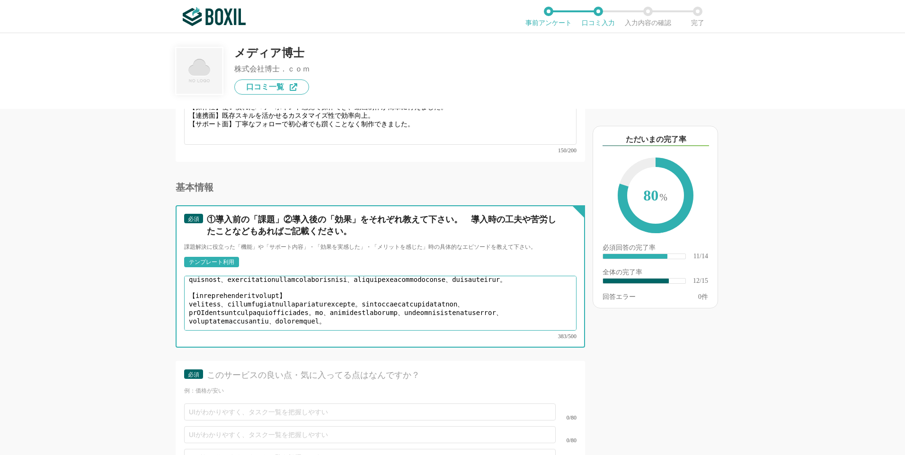
type textarea "loremipsumdolor】 sita、cons・adipiscingelitseddoeiusmodtemporincidid。ut、LABoreetD…"
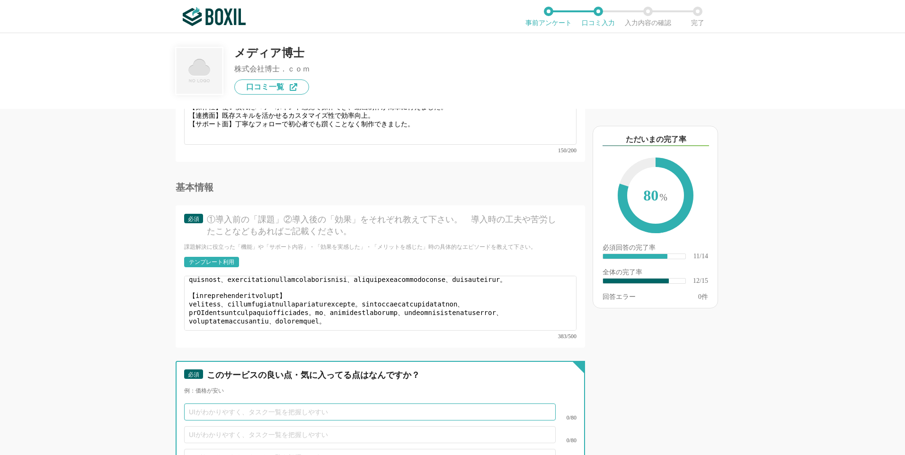
click at [288, 408] on input "text" at bounding box center [370, 412] width 372 height 17
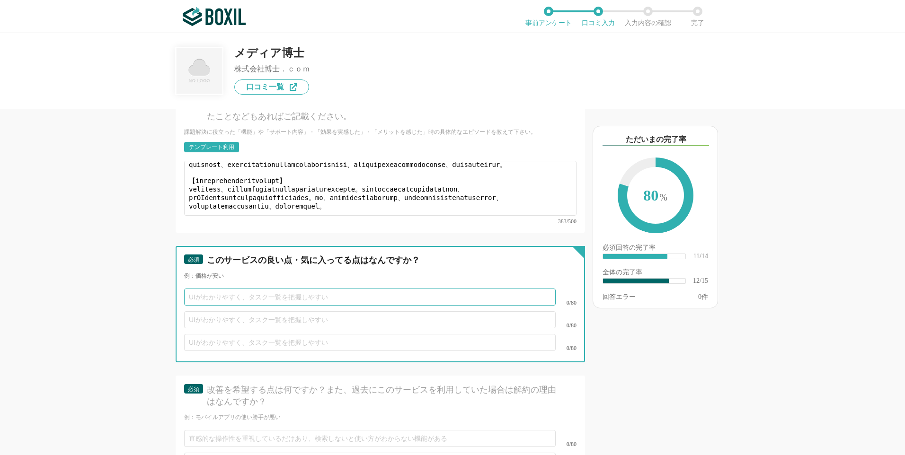
scroll to position [1148, 0]
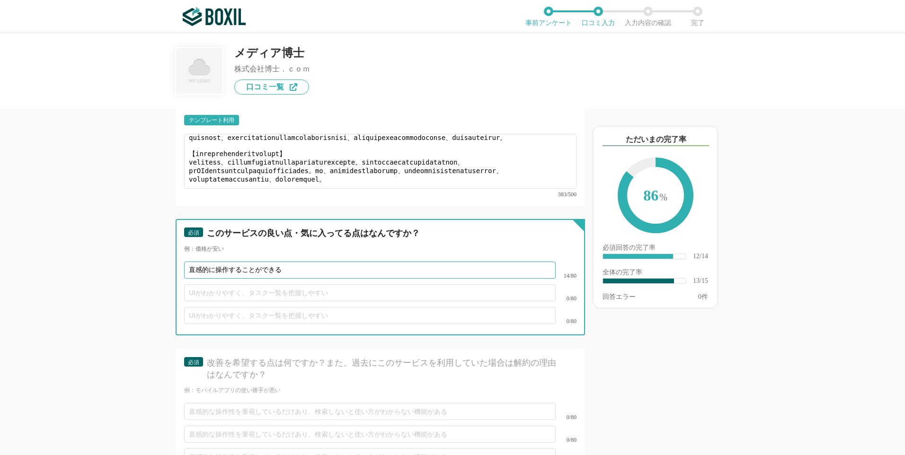
type input "直感的に操作することができる"
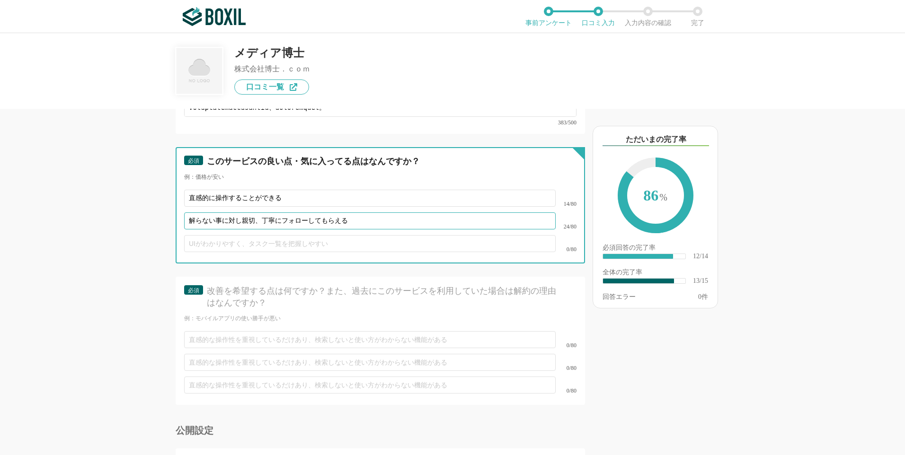
scroll to position [1243, 0]
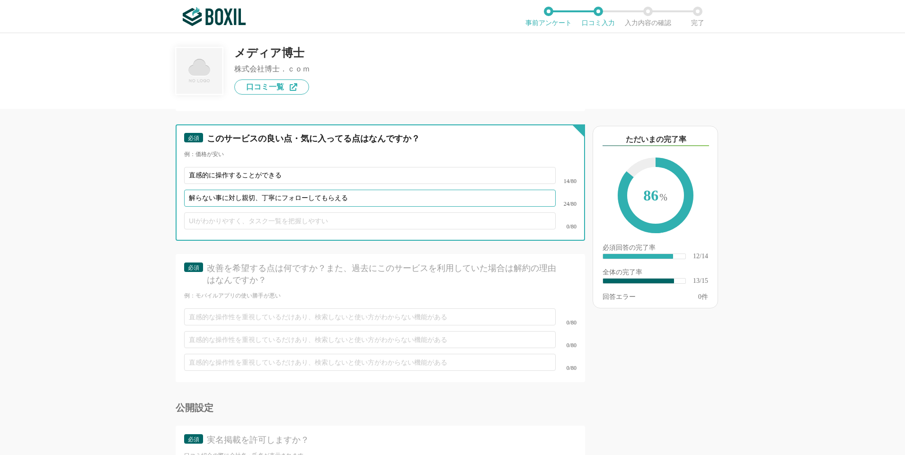
type input "解らない事に対し親切、丁寧にフォローしてもらえる"
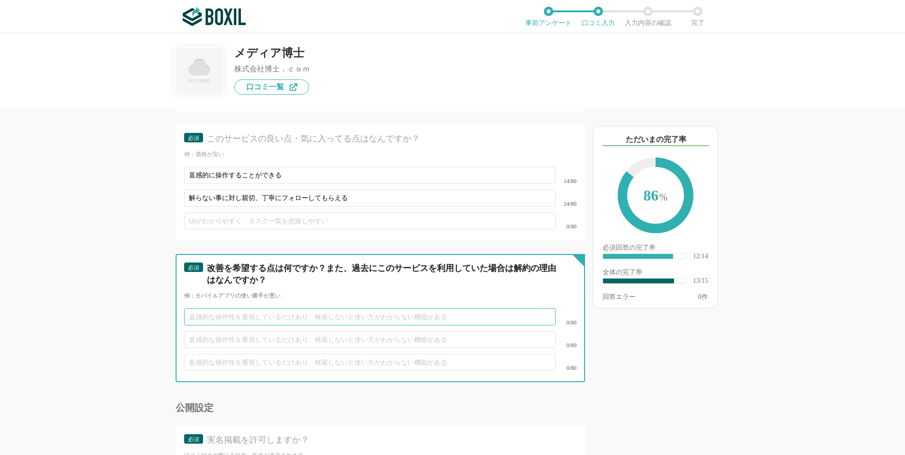
click at [224, 309] on input "text" at bounding box center [370, 317] width 372 height 17
type input "画像などの保存店数がもう少し多いと助かります。"
click at [244, 331] on input "text" at bounding box center [370, 339] width 372 height 17
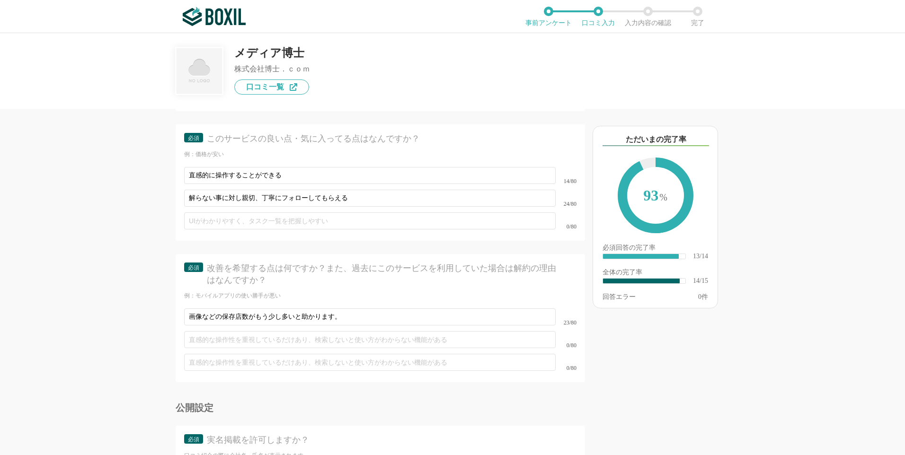
click at [281, 406] on div "公開設定 必須 実名掲載を許可しますか？ 口コミ紹介の際に会社名・氏名が表示されます。 はい いいえ" at bounding box center [380, 454] width 409 height 102
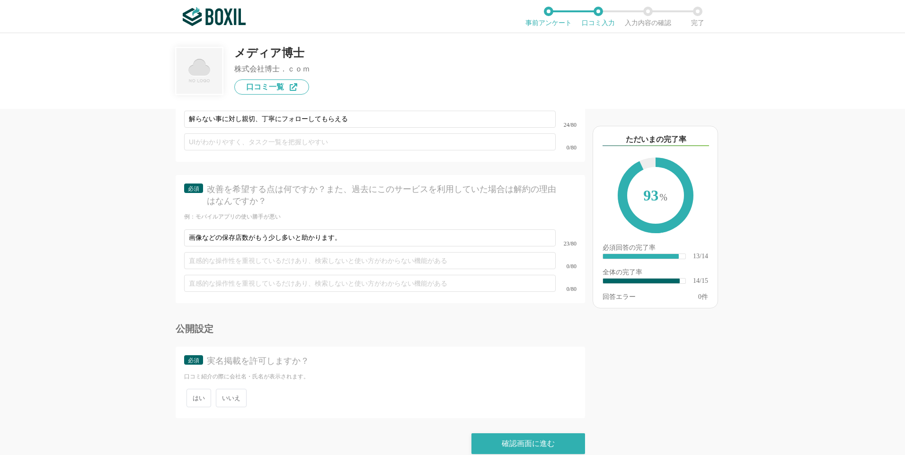
scroll to position [1325, 0]
click at [239, 387] on span "いいえ" at bounding box center [231, 395] width 31 height 18
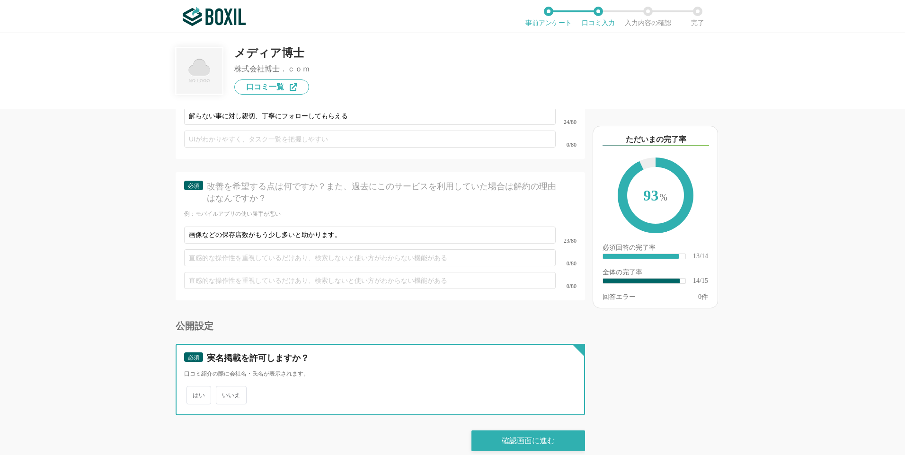
click at [224, 388] on input "いいえ" at bounding box center [221, 391] width 6 height 6
radio input "true"
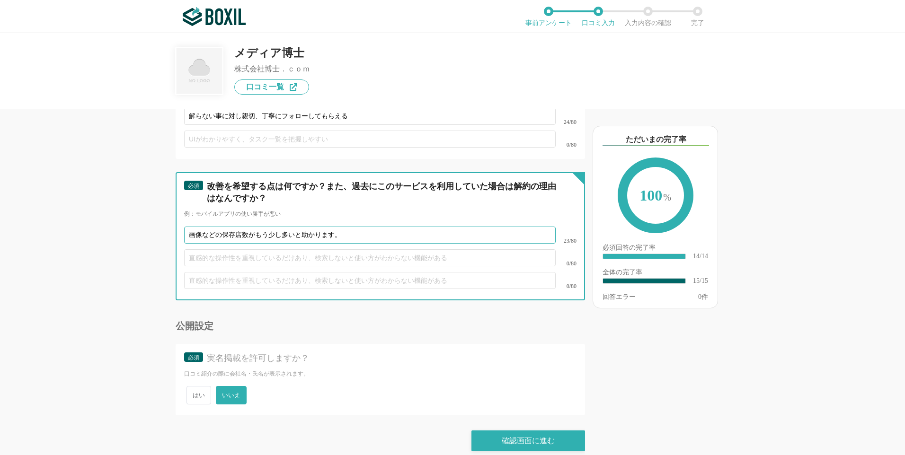
click at [241, 227] on input "画像などの保存店数がもう少し多いと助かります。" at bounding box center [370, 235] width 372 height 17
type input "画像などの保存点数がもう少し多いと助かります。"
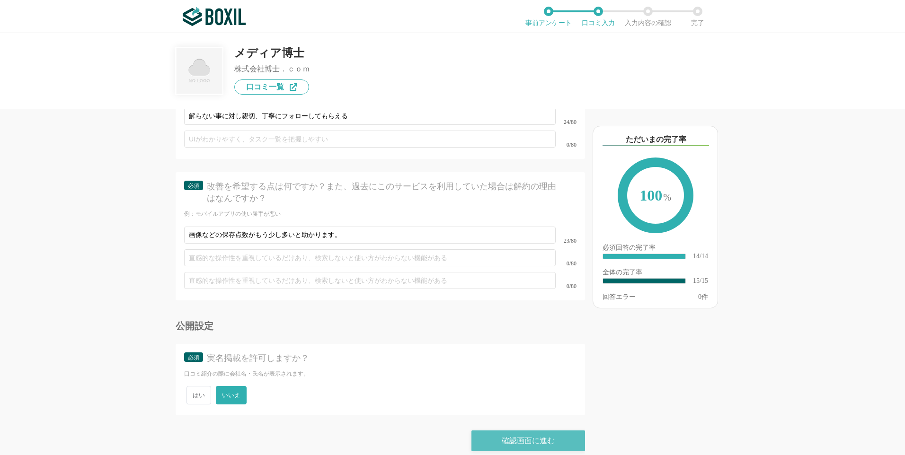
click at [529, 435] on div "確認画面に進む" at bounding box center [528, 441] width 114 height 21
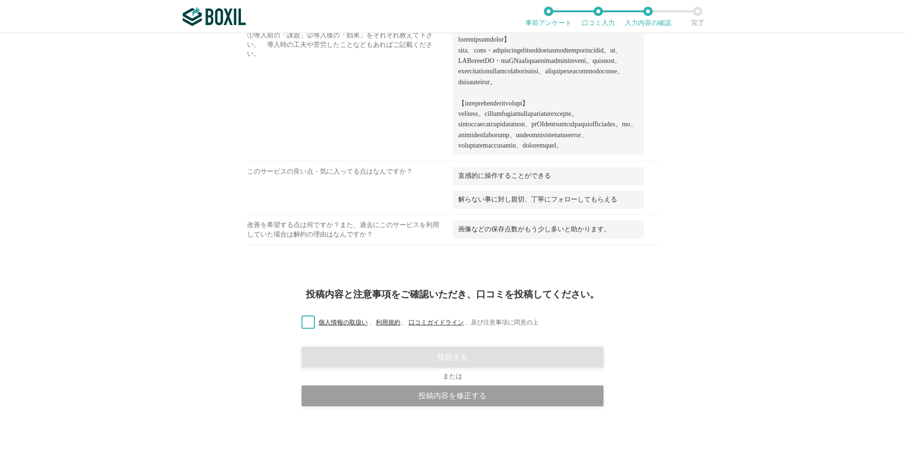
scroll to position [751, 0]
click at [301, 324] on label "個人情報の取扱い 、 利用規約 、 口コミガイドライン 、 及び注意事項に同意の上" at bounding box center [416, 323] width 245 height 10
click at [0, 0] on input "個人情報の取扱い 、 利用規約 、 口コミガイドライン 、 及び注意事項に同意の上" at bounding box center [0, 0] width 0 height 0
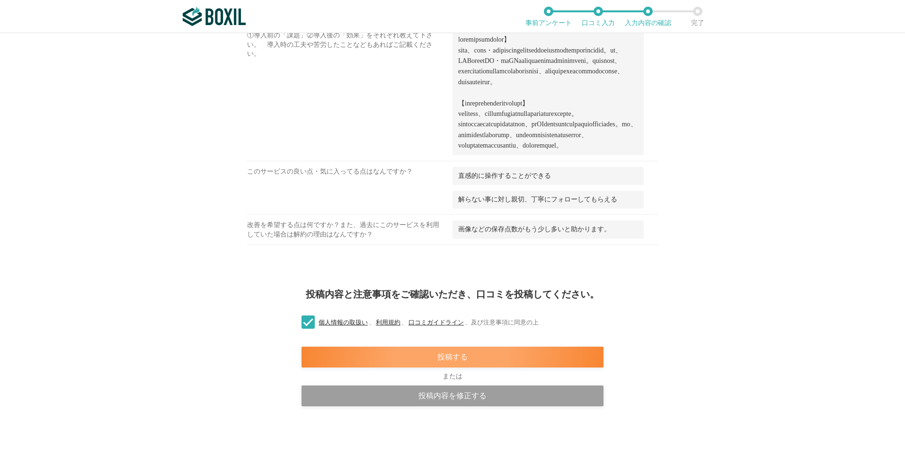
click at [450, 360] on div "投稿する" at bounding box center [453, 357] width 302 height 21
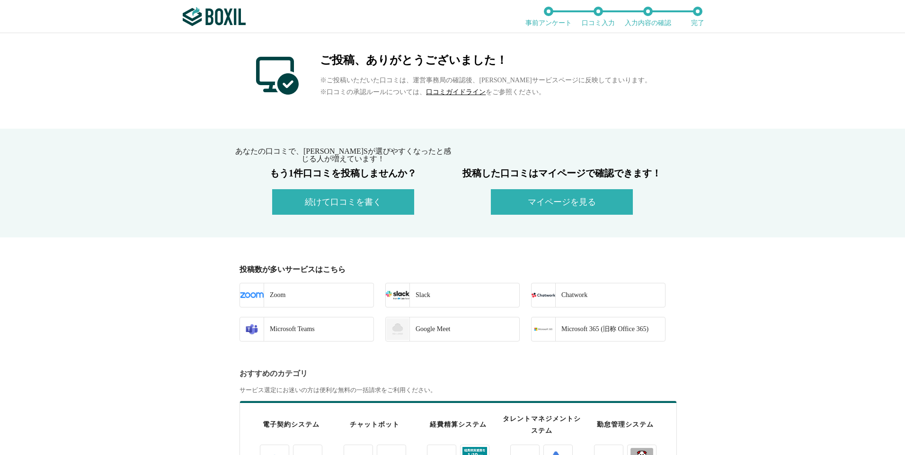
click at [544, 204] on button "マイページを見る" at bounding box center [562, 202] width 142 height 26
